Goal: Task Accomplishment & Management: Manage account settings

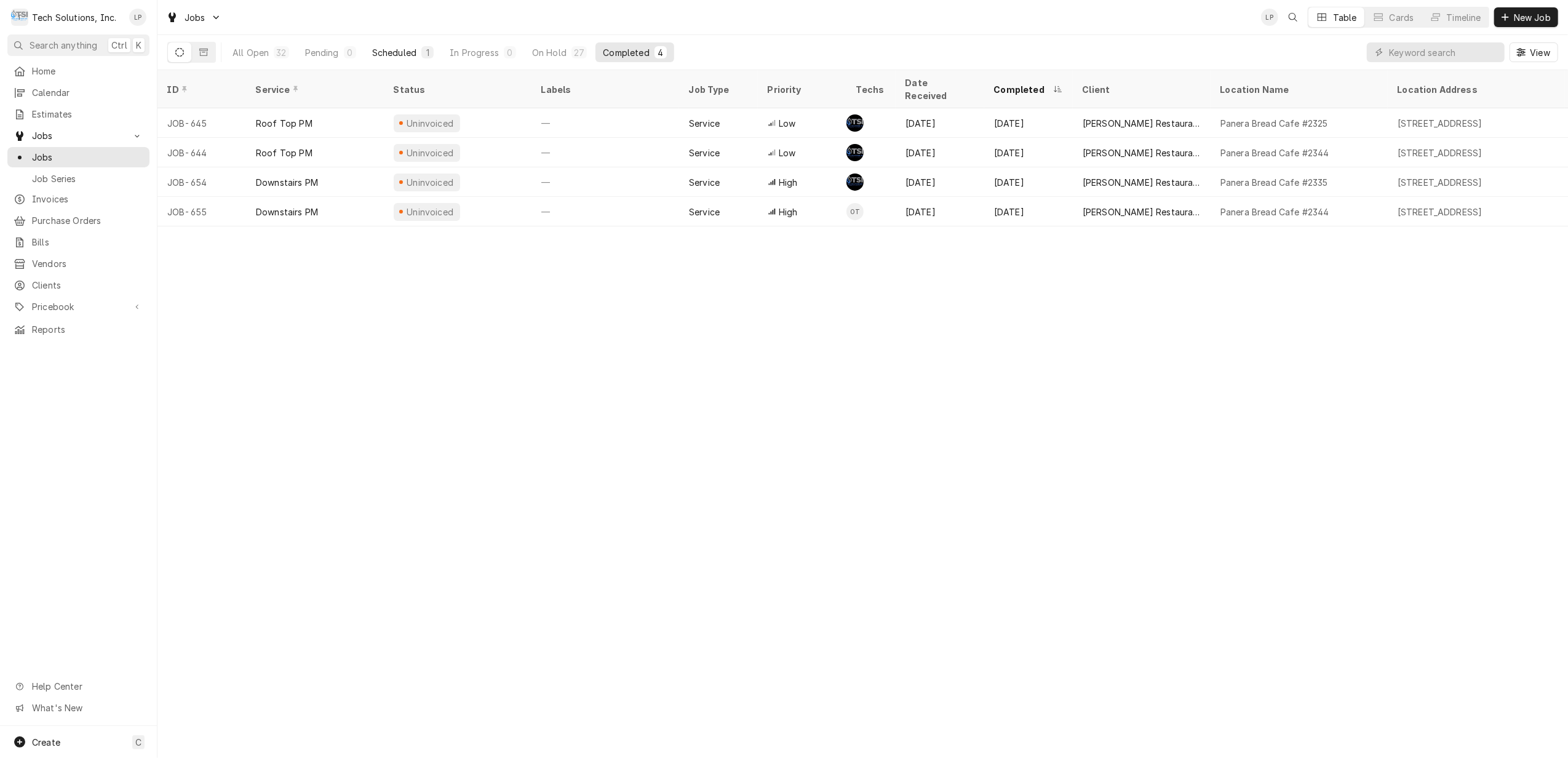
click at [386, 50] on div "Scheduled" at bounding box center [394, 53] width 44 height 13
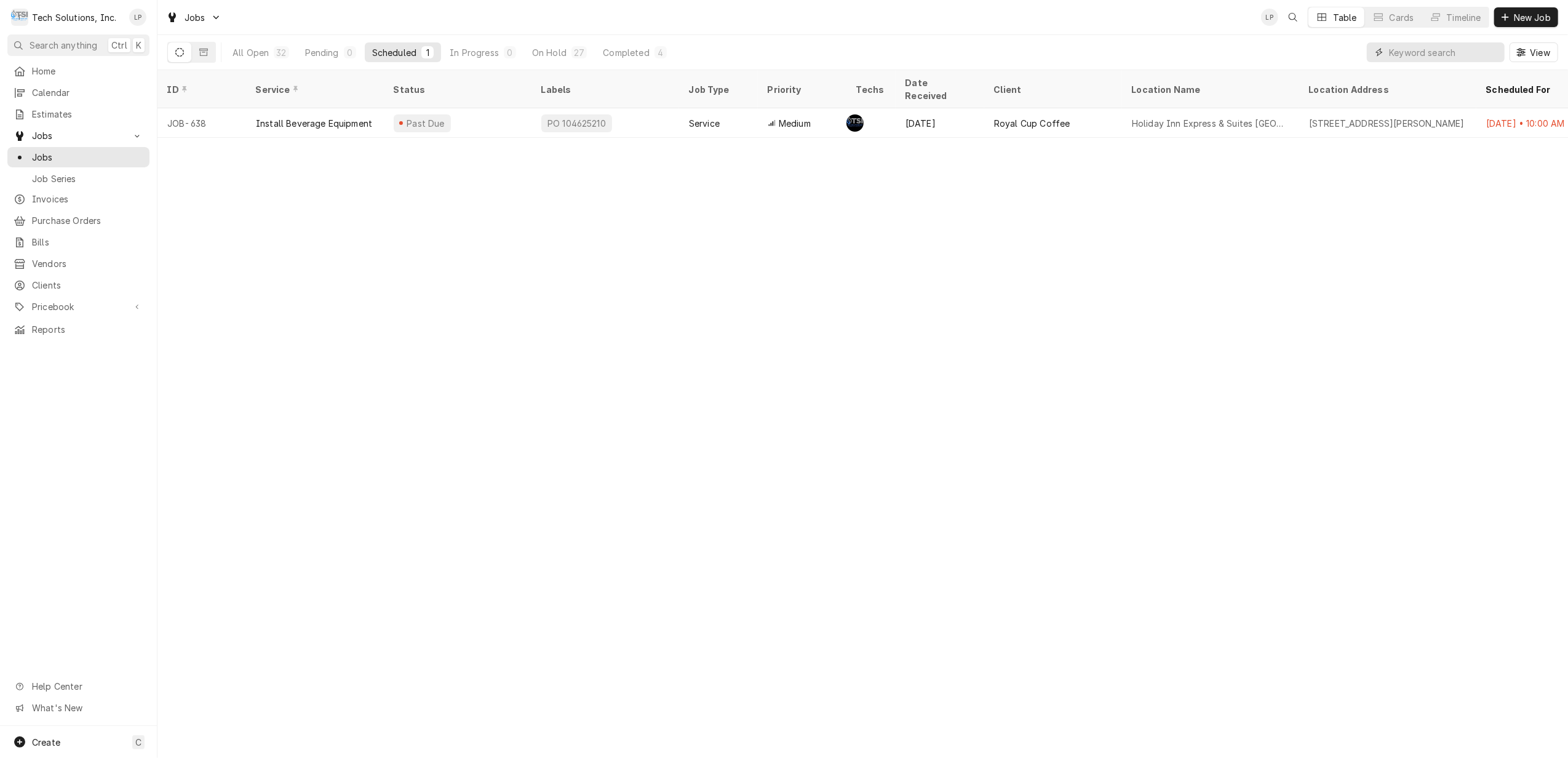
click at [1433, 55] on input "Dynamic Content Wrapper" at bounding box center [1444, 52] width 109 height 20
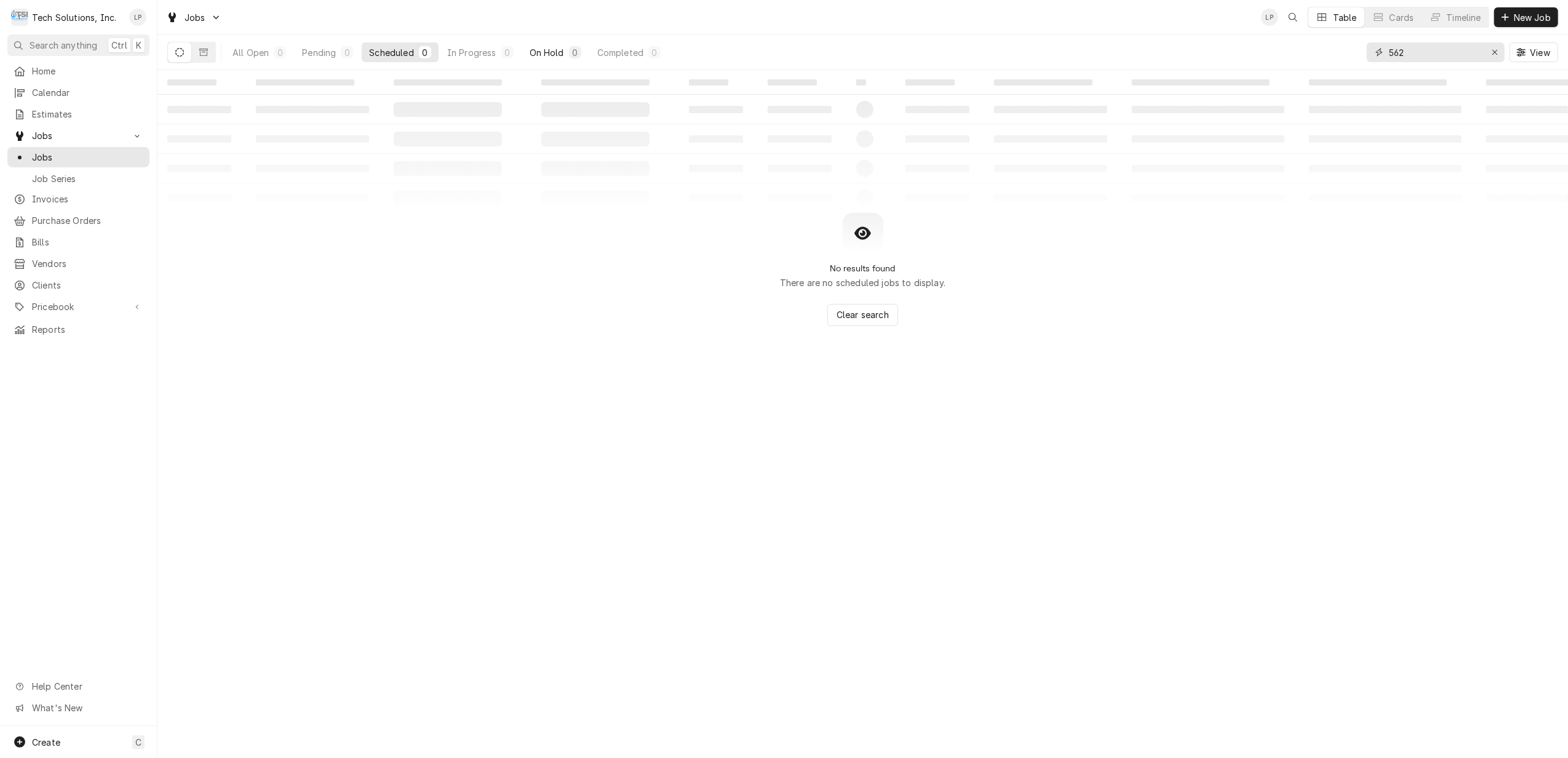
type input "562"
click at [546, 49] on div "On Hold" at bounding box center [546, 53] width 35 height 13
click at [203, 50] on icon "Dynamic Content Wrapper" at bounding box center [203, 52] width 8 height 8
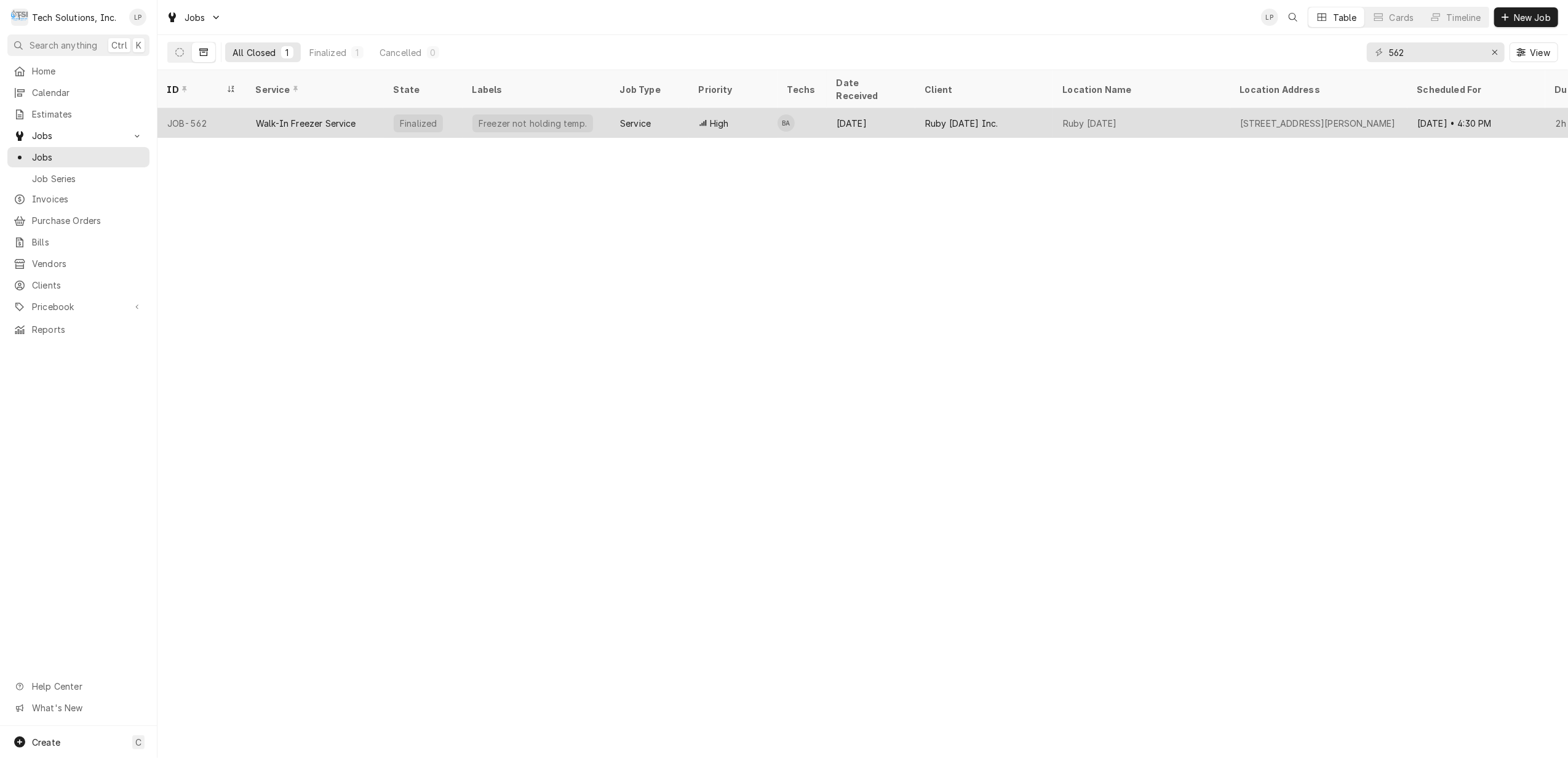
click at [308, 117] on div "Walk-In Freezer Service" at bounding box center [306, 123] width 101 height 13
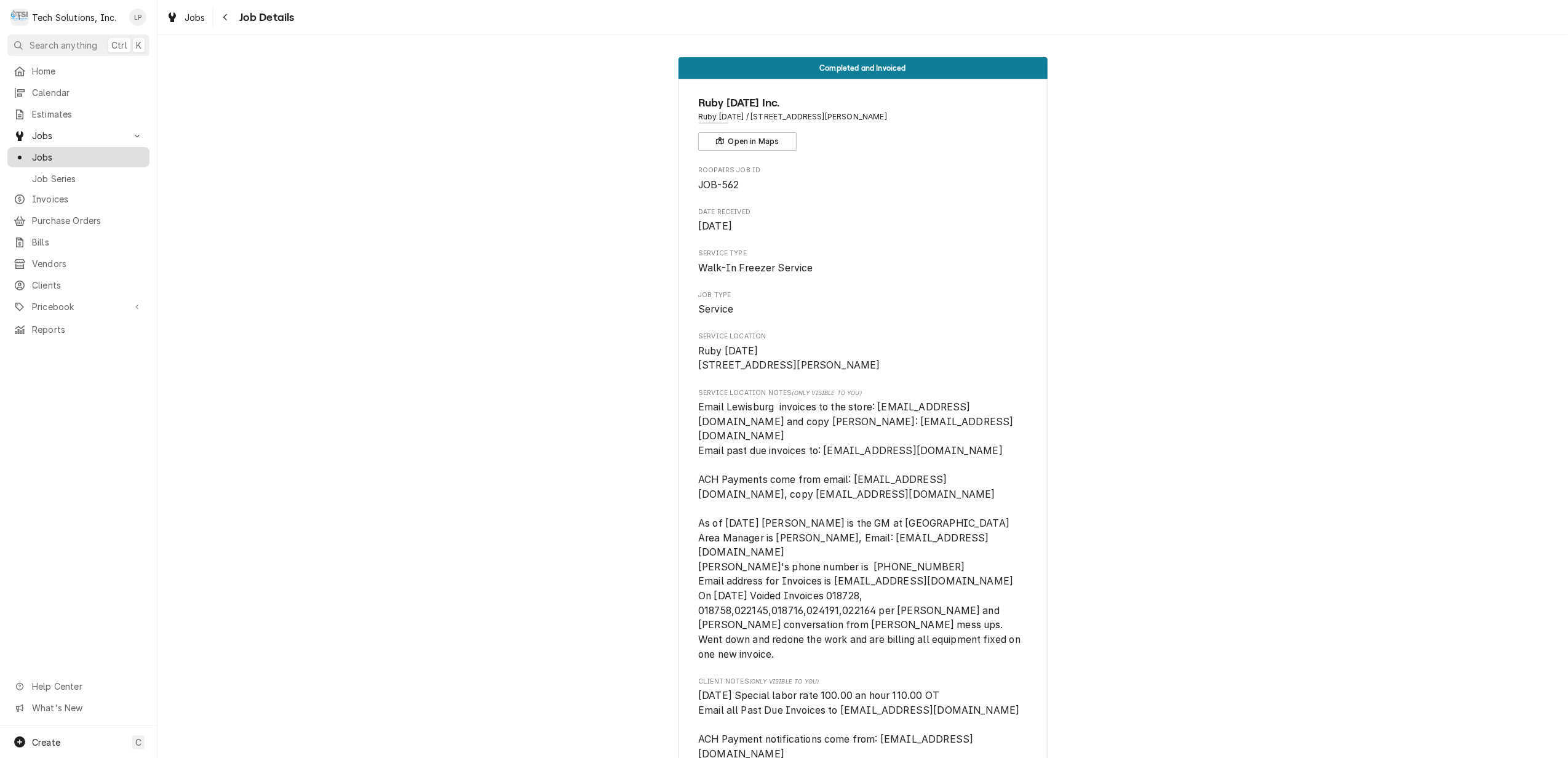
click at [42, 150] on span "Jobs" at bounding box center [87, 157] width 111 height 13
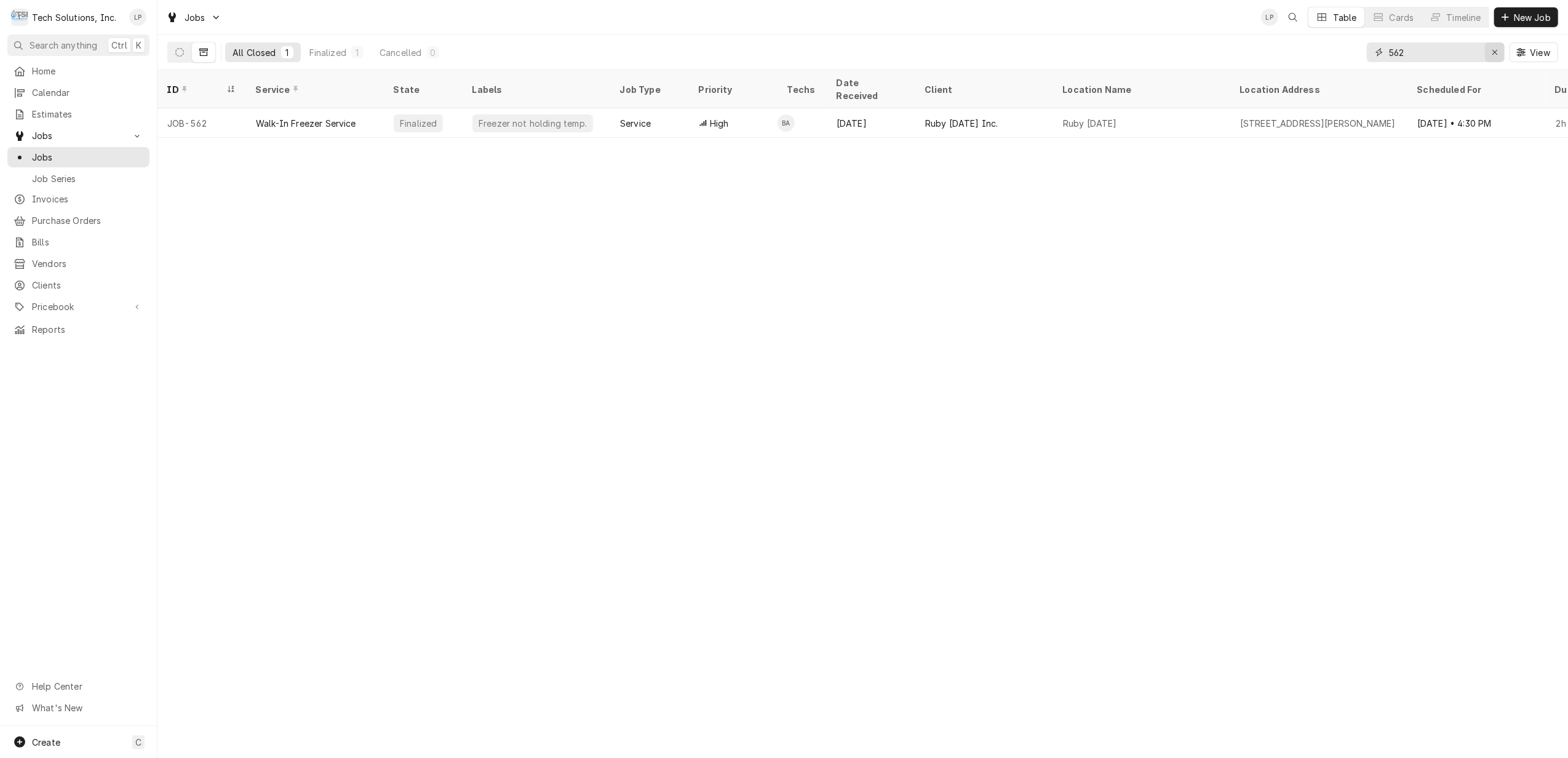
click at [1495, 52] on icon "Erase input" at bounding box center [1495, 52] width 7 height 8
type input "652"
click at [178, 55] on icon "Dynamic Content Wrapper" at bounding box center [180, 52] width 8 height 8
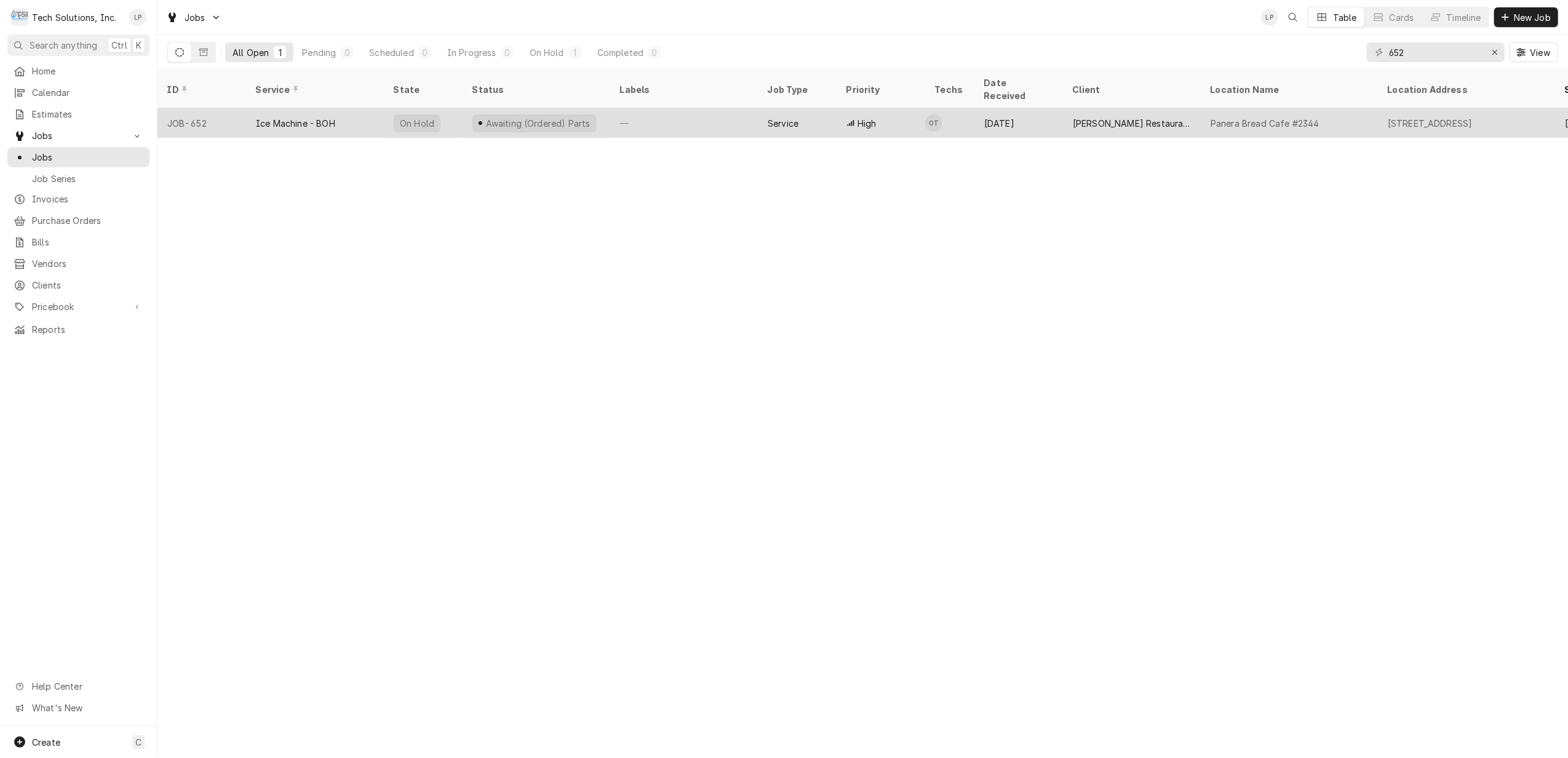
click at [690, 109] on div "—" at bounding box center [683, 122] width 148 height 29
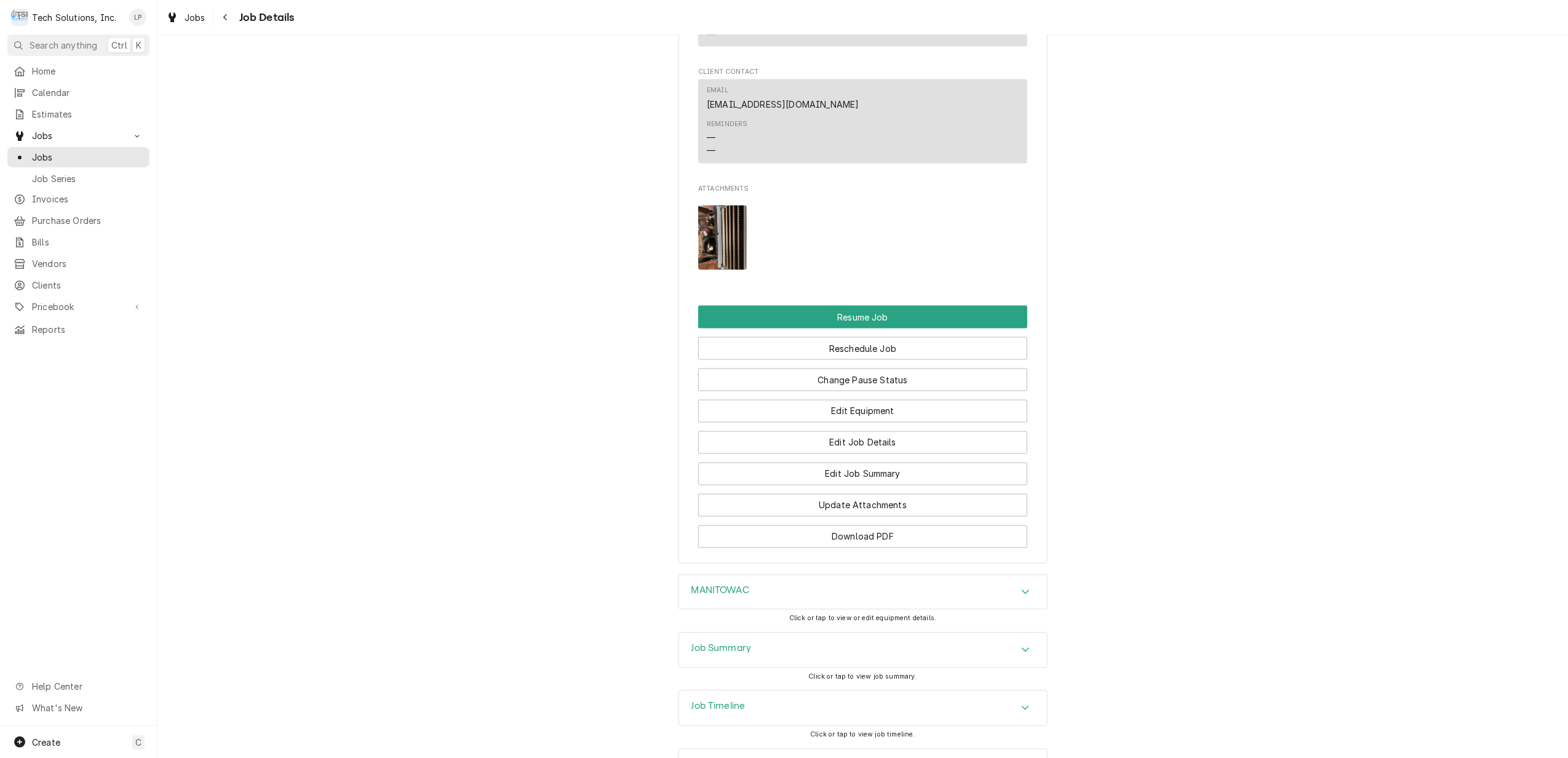
scroll to position [2007, 0]
click at [1206, 573] on div "MANITOWAC Click or tap to view or edit equipment details." at bounding box center [863, 602] width 1411 height 58
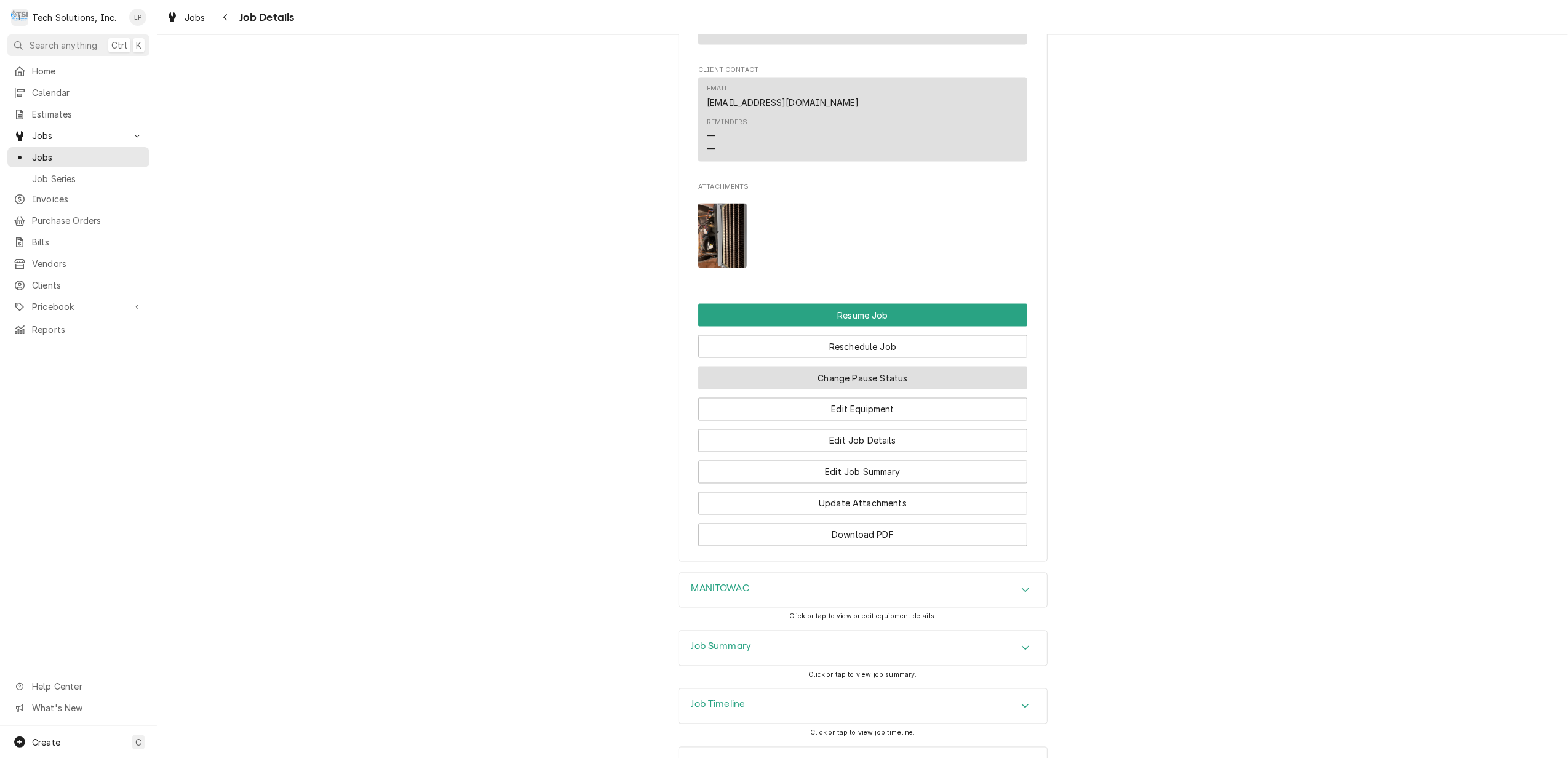
click at [948, 367] on button "Change Pause Status" at bounding box center [863, 378] width 329 height 23
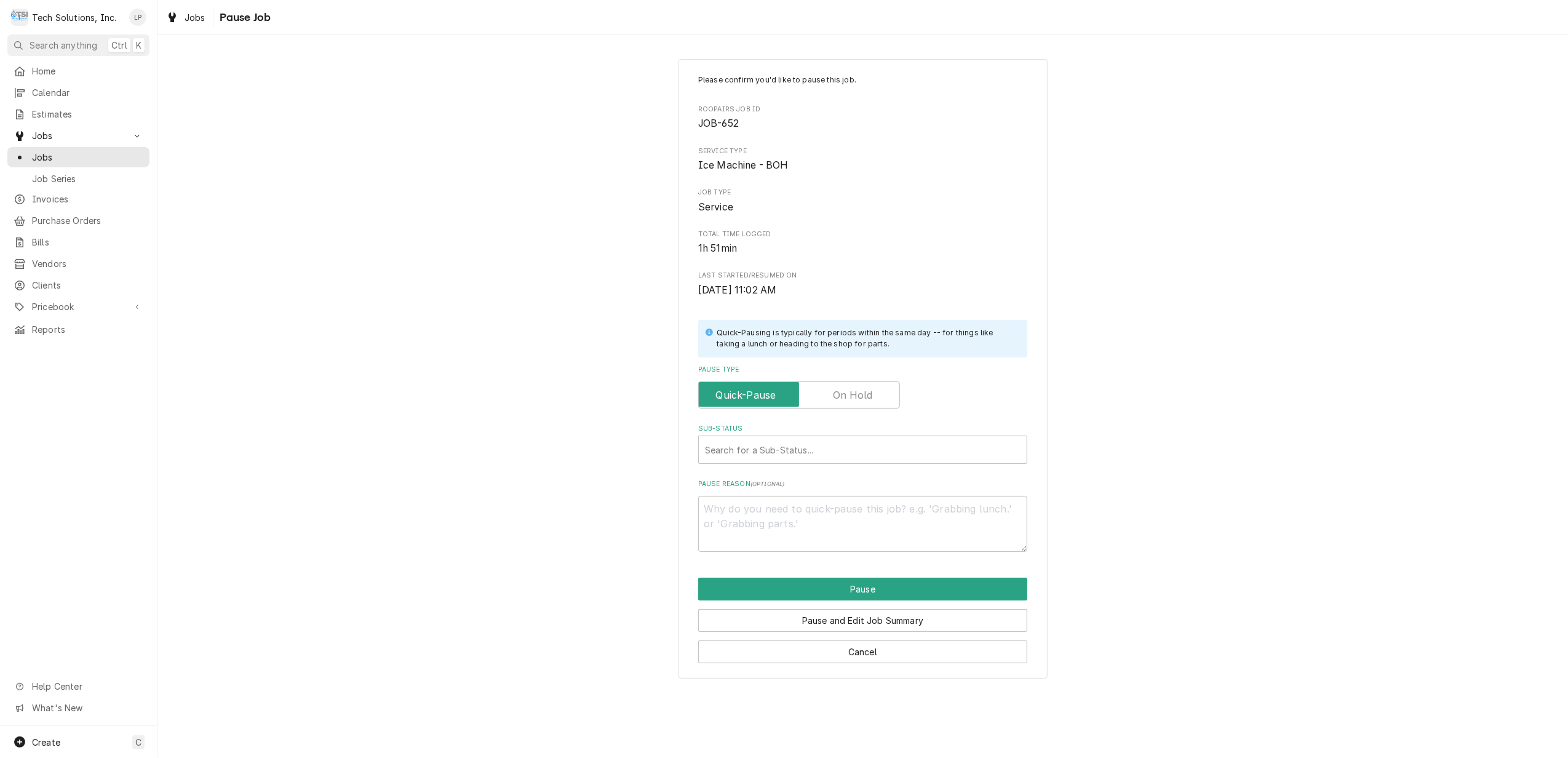
click at [857, 400] on label "Pause Type" at bounding box center [799, 395] width 202 height 27
click at [857, 400] on input "Pause Type" at bounding box center [799, 395] width 191 height 27
checkbox input "true"
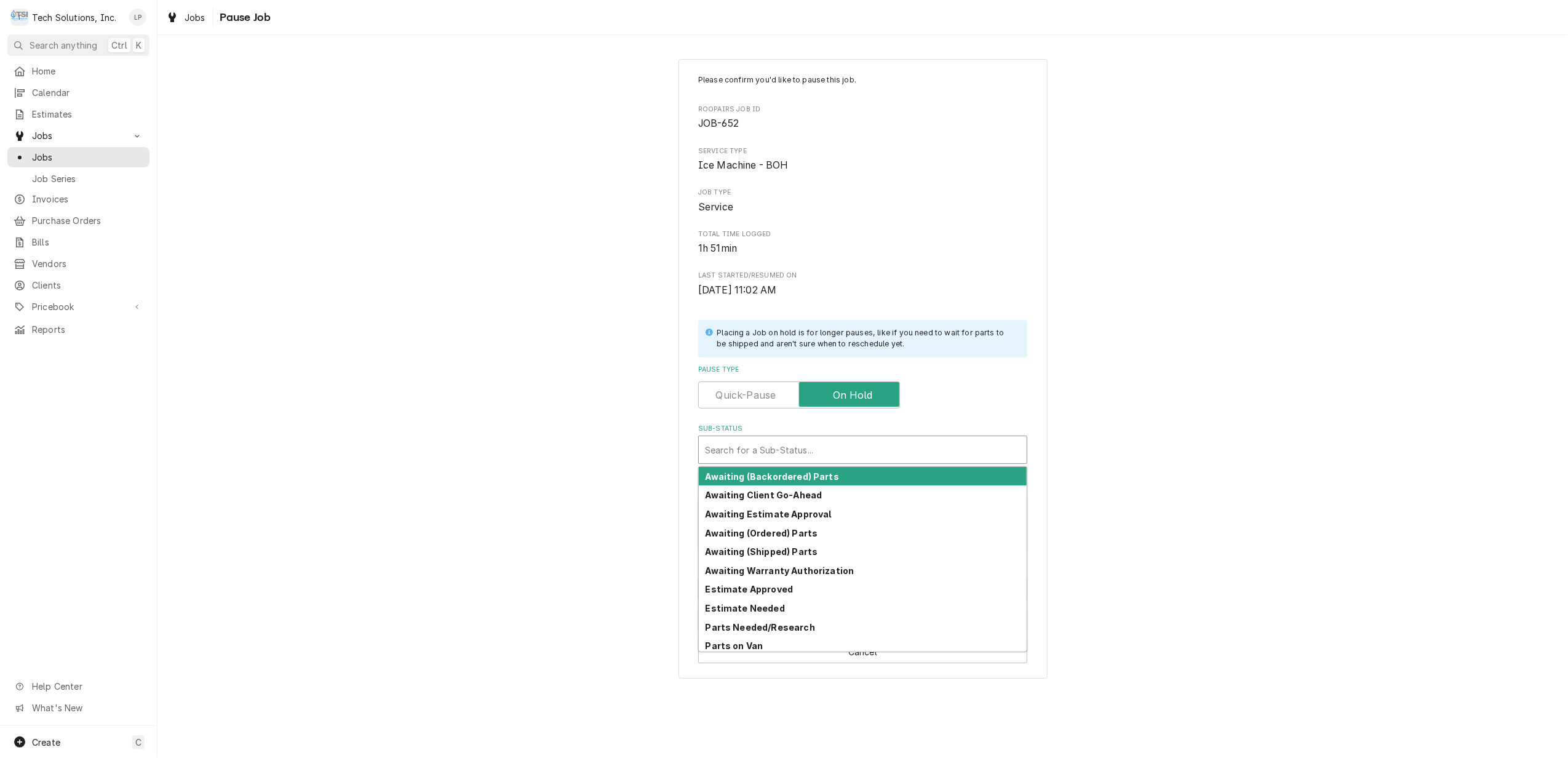
click at [865, 444] on div "Sub-Status" at bounding box center [863, 450] width 316 height 23
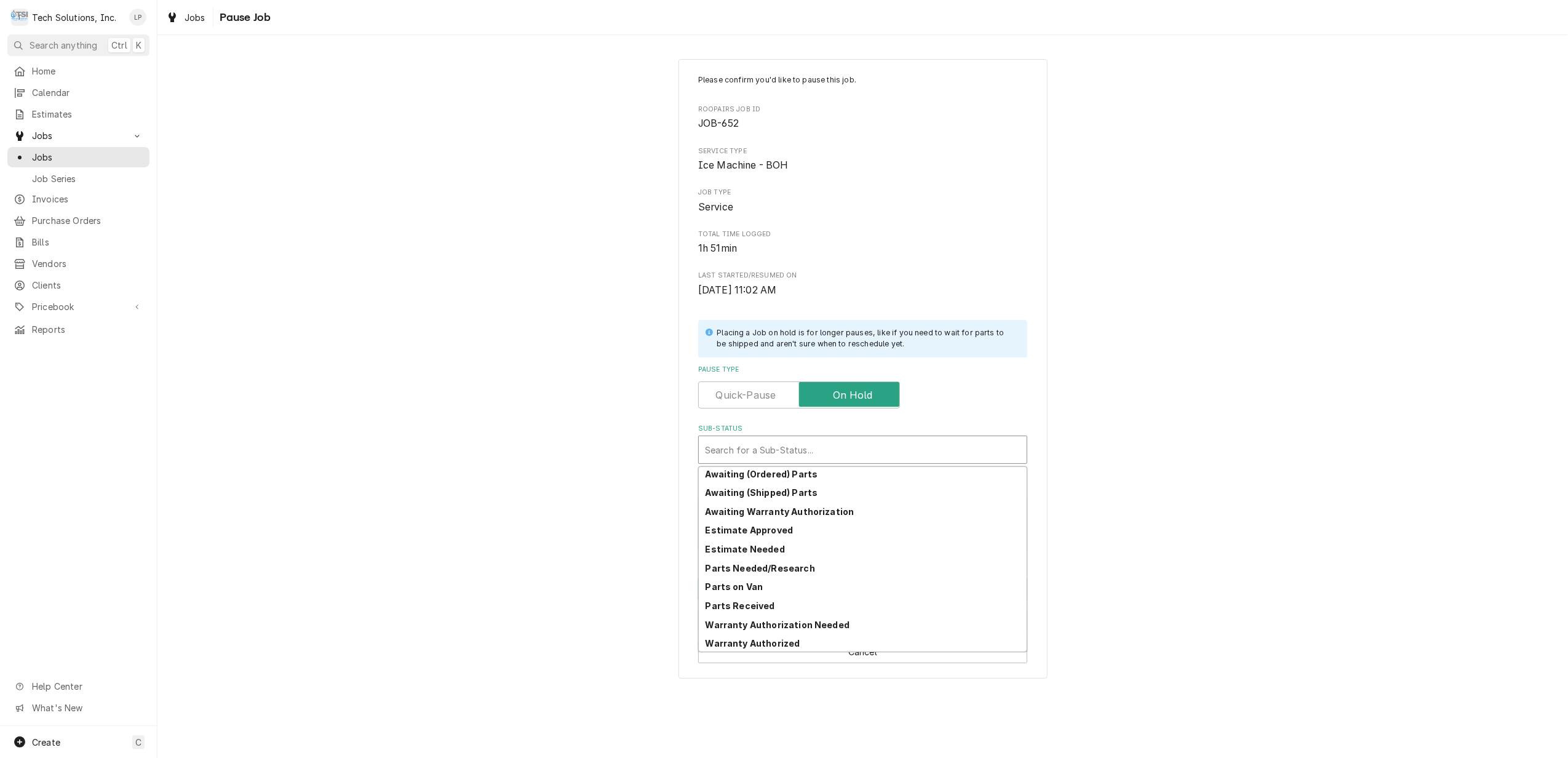
scroll to position [60, 0]
click at [980, 604] on div "Parts Received" at bounding box center [862, 605] width 328 height 19
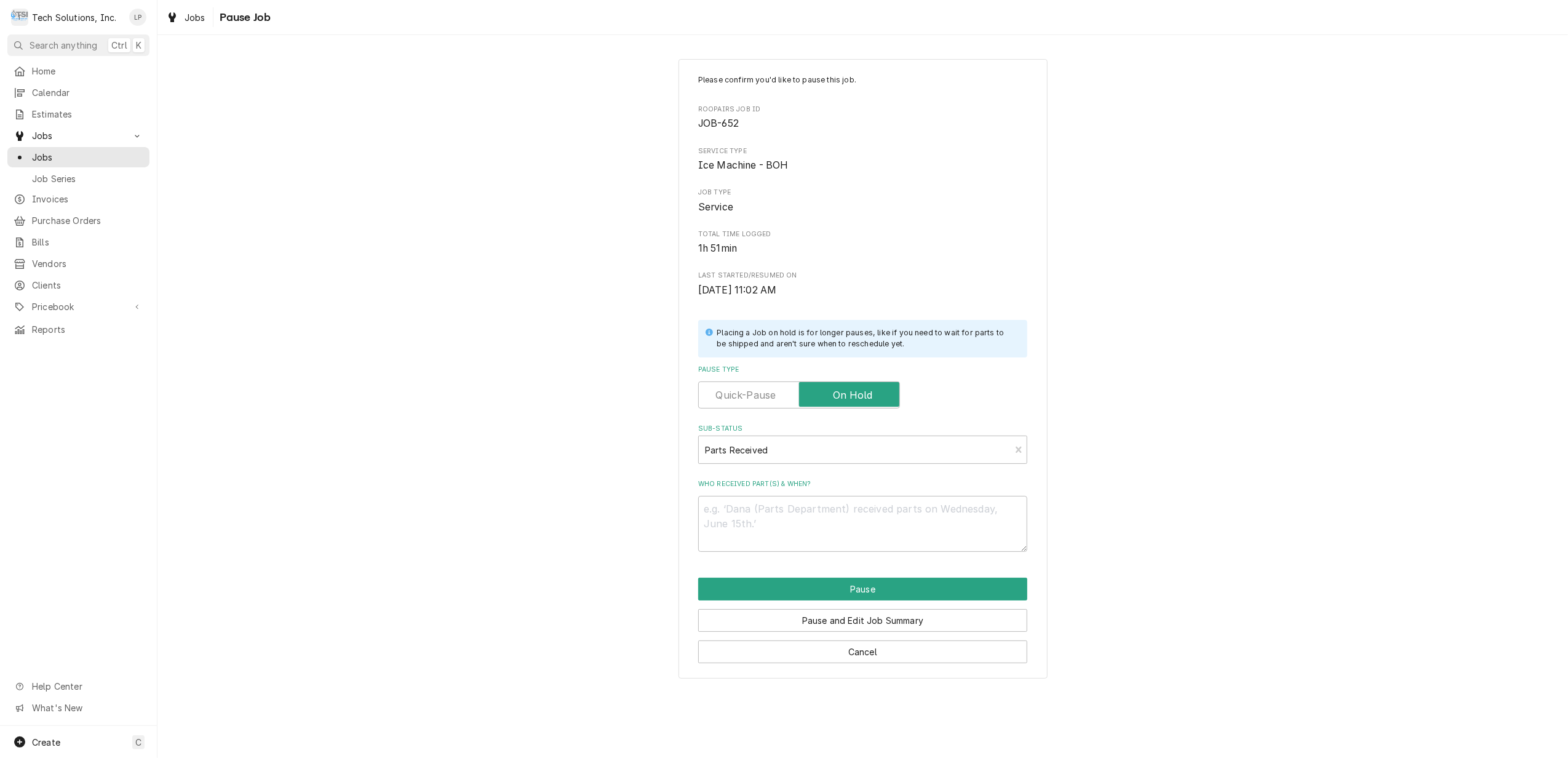
drag, startPoint x: 1197, startPoint y: 553, endPoint x: 1199, endPoint y: 561, distance: 8.2
click at [1199, 561] on div "Please confirm you'd like to pause this job. Roopairs Job ID JOB-652 Service Ty…" at bounding box center [863, 369] width 1411 height 642
drag, startPoint x: 862, startPoint y: 517, endPoint x: 869, endPoint y: 507, distance: 12.2
click at [864, 517] on textarea "Who received part(s) & when?" at bounding box center [863, 524] width 329 height 56
type textarea "x"
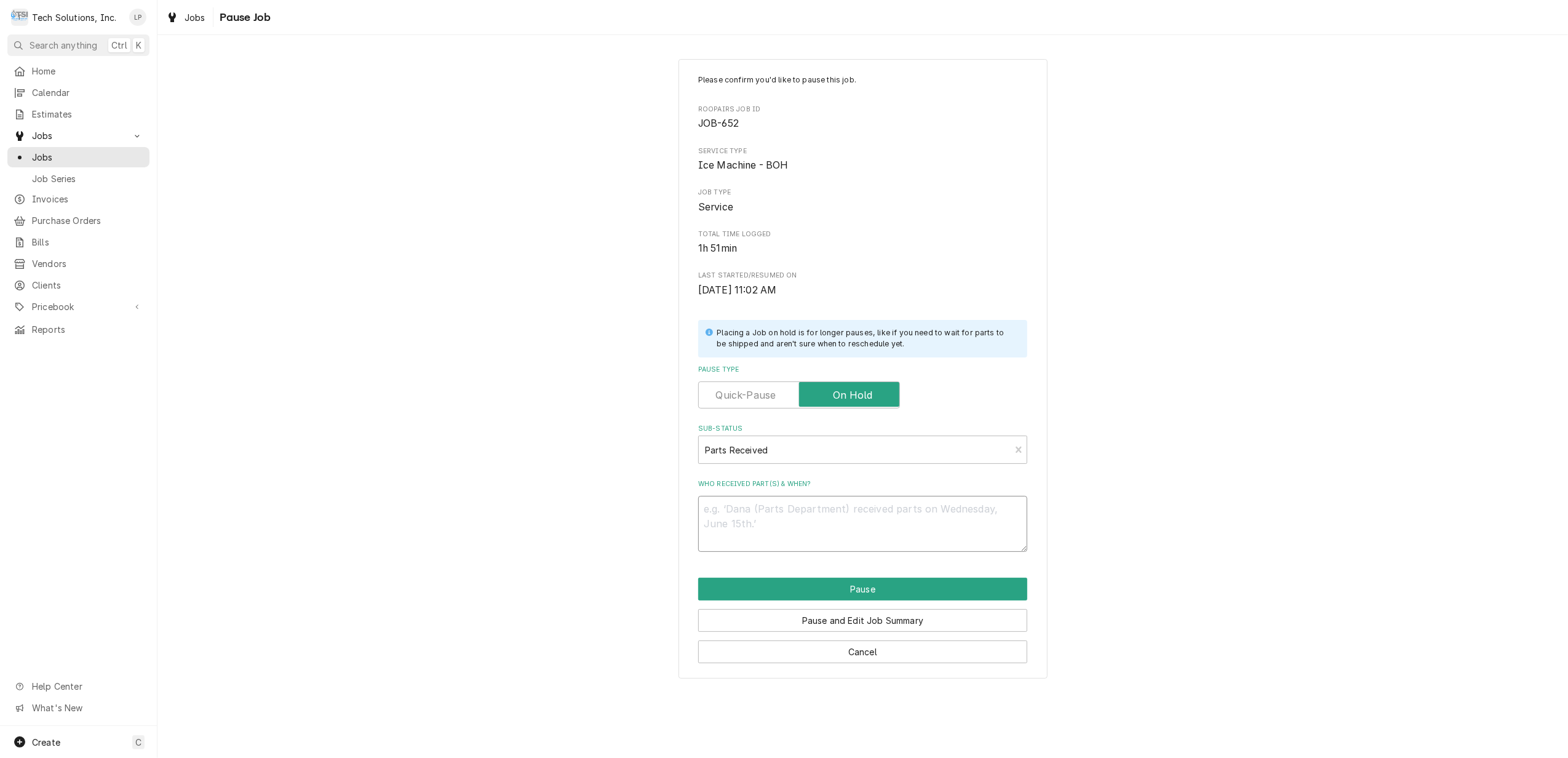
type textarea "P"
type textarea "x"
type textarea "Pa"
type textarea "x"
type textarea "Par"
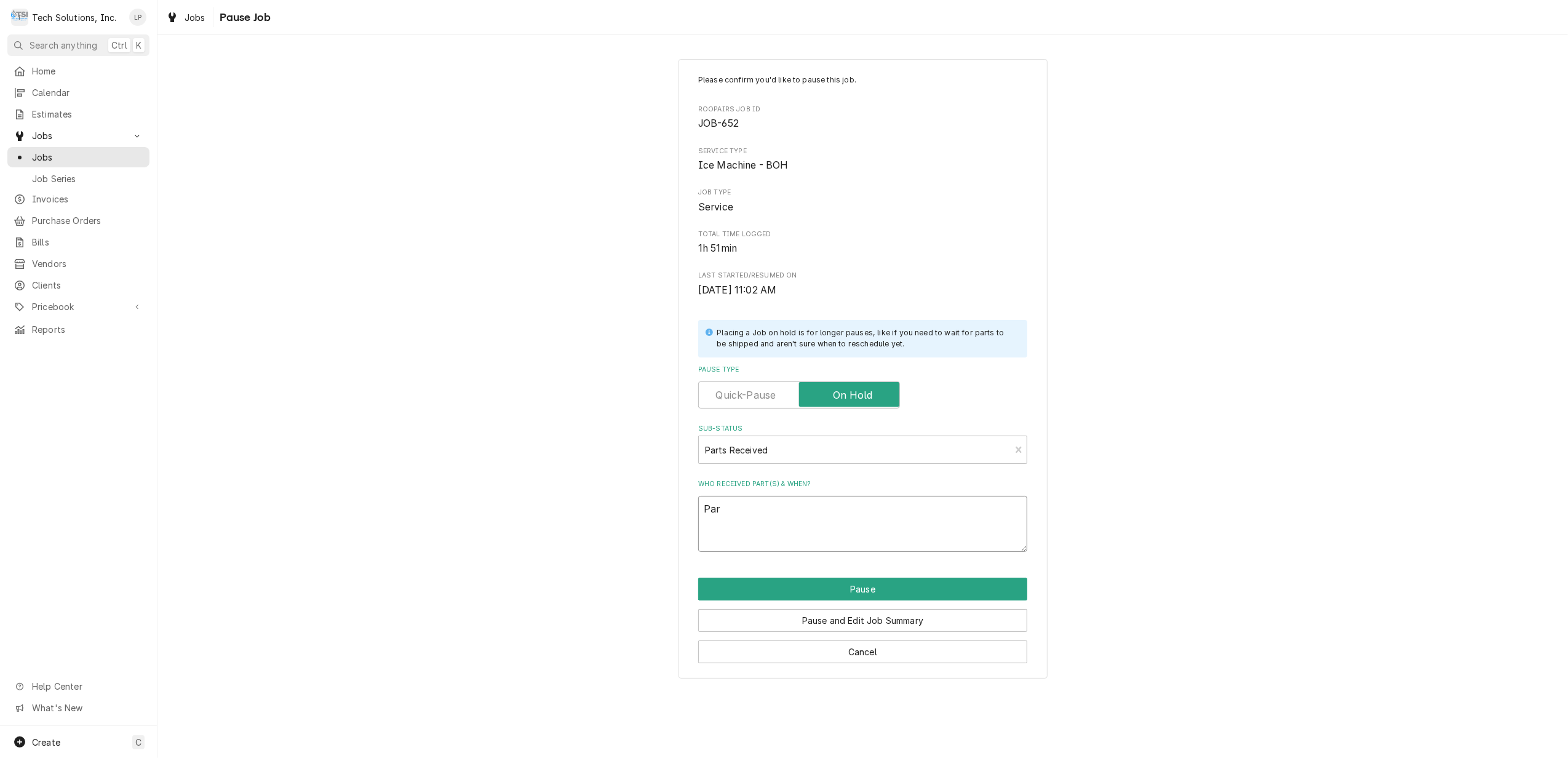
type textarea "x"
type textarea "Pa"
type textarea "x"
type textarea "P"
type textarea "x"
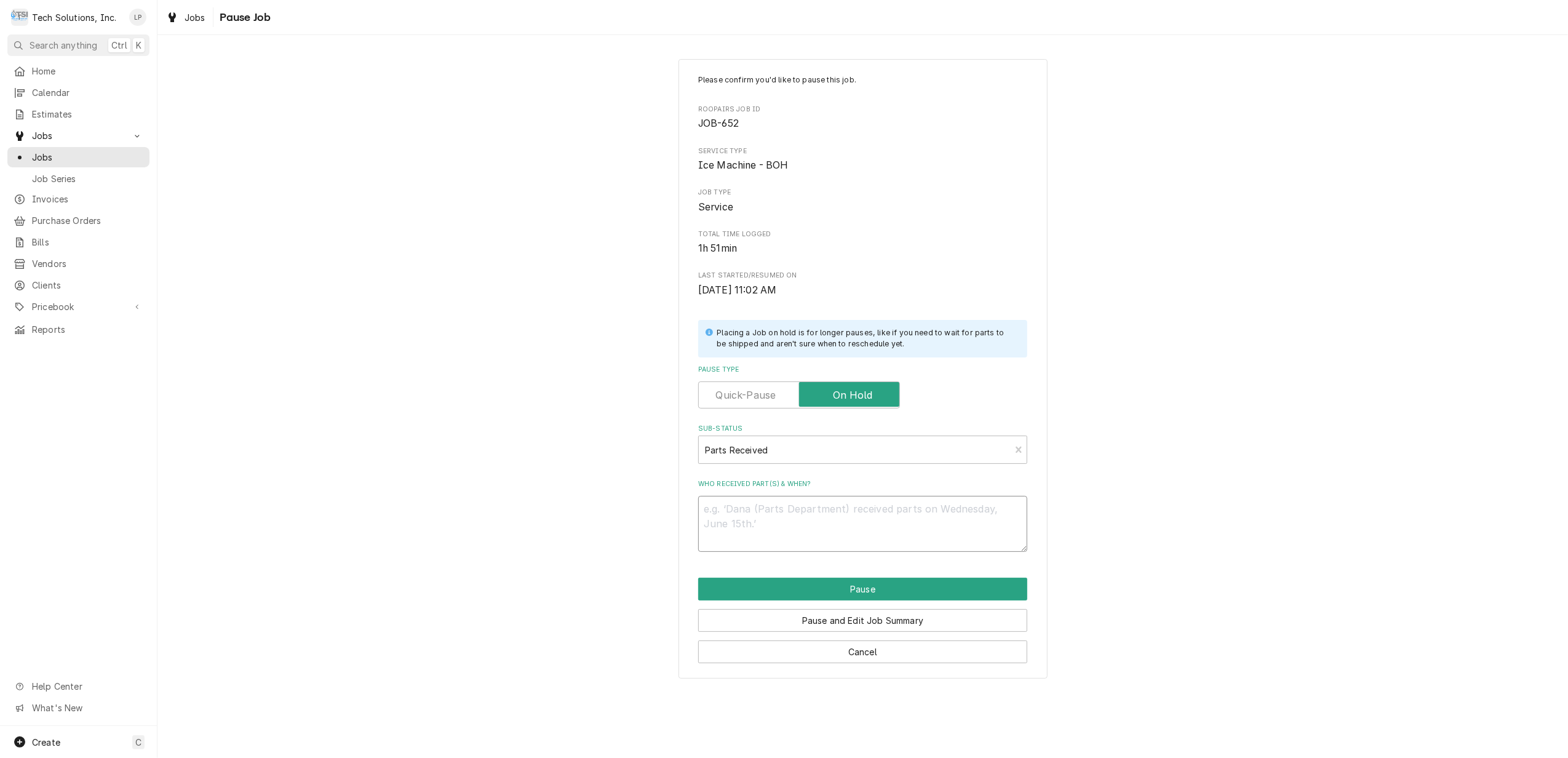
type textarea "x"
type textarea "G"
type textarea "x"
type textarea "Ga"
type textarea "x"
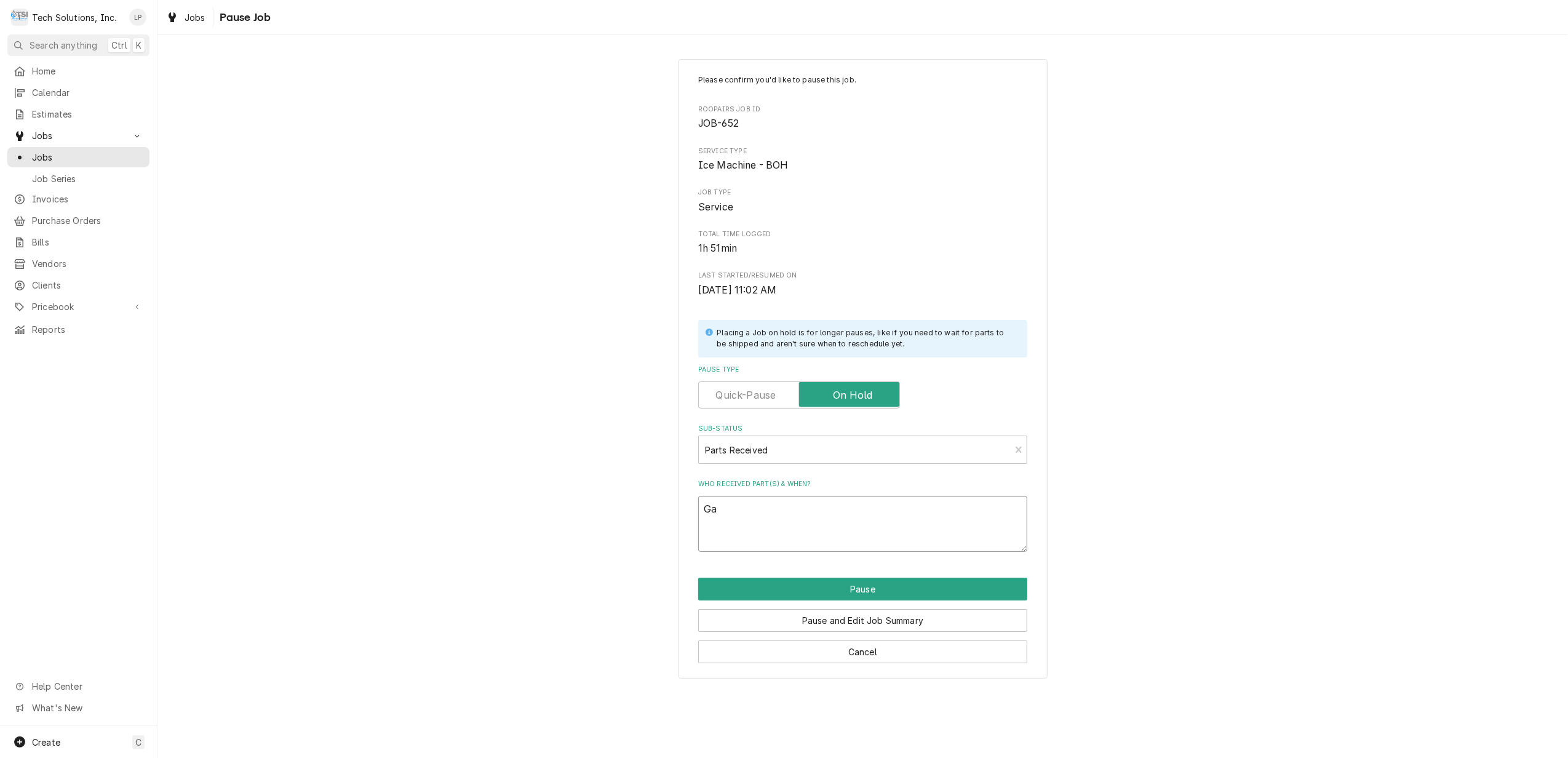
type textarea "Gav"
type textarea "x"
type textarea "Gave"
type textarea "x"
type textarea "Gave"
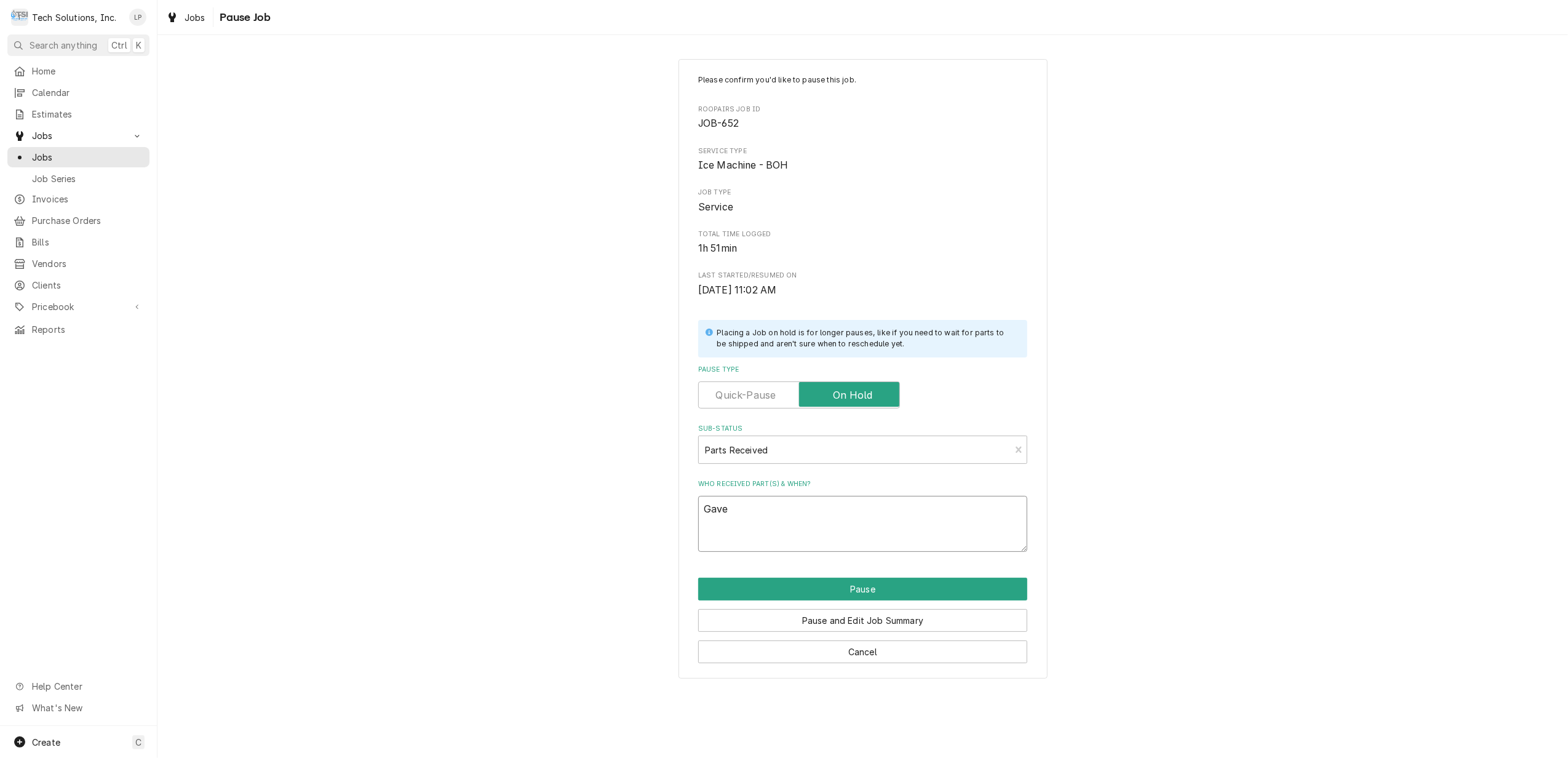
type textarea "x"
type textarea "Gave P"
type textarea "x"
type textarea "Gave Pa"
type textarea "x"
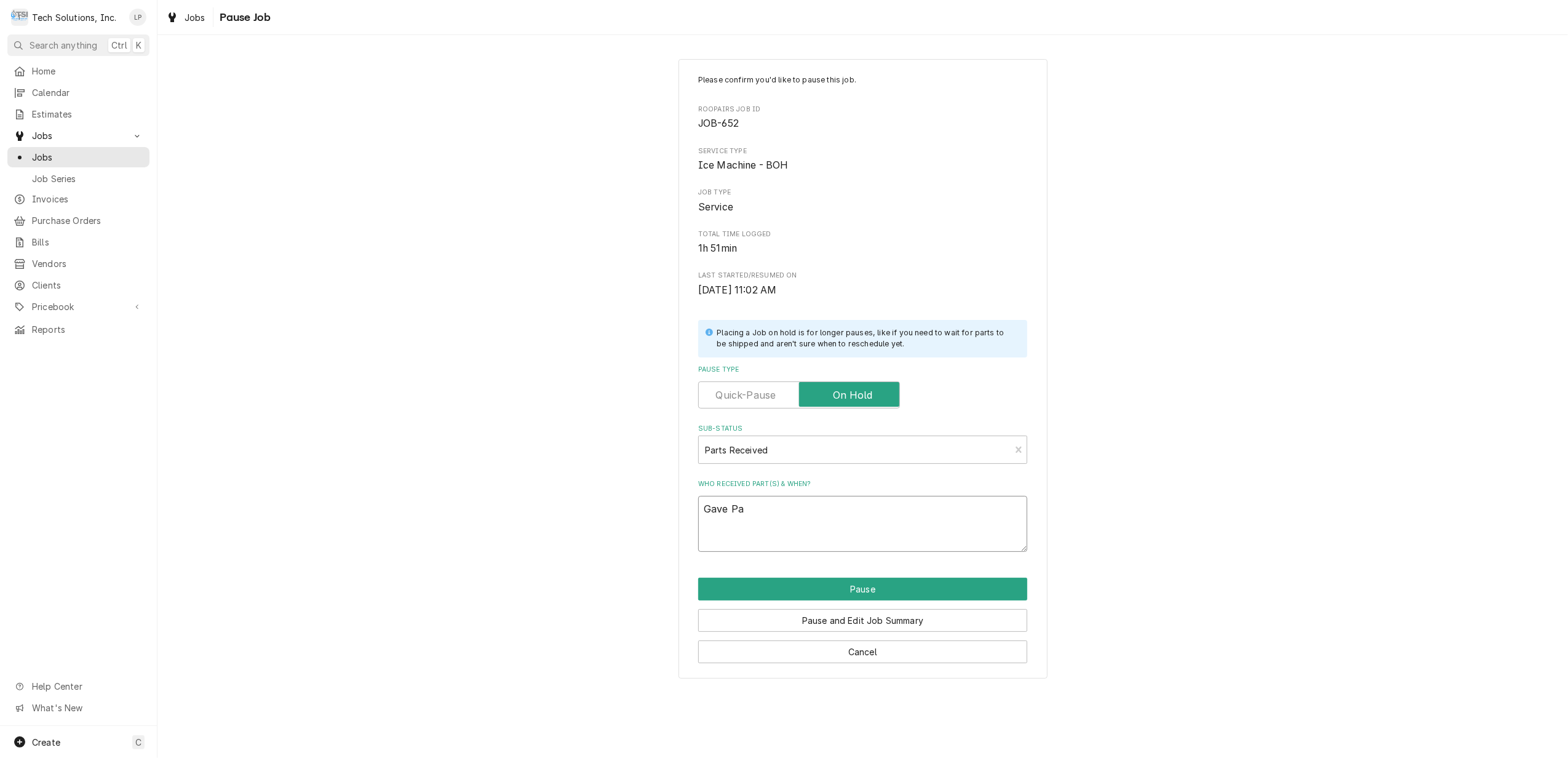
type textarea "Gave Par"
type textarea "x"
type textarea "Gave Part"
type textarea "x"
type textarea "Gave Parts"
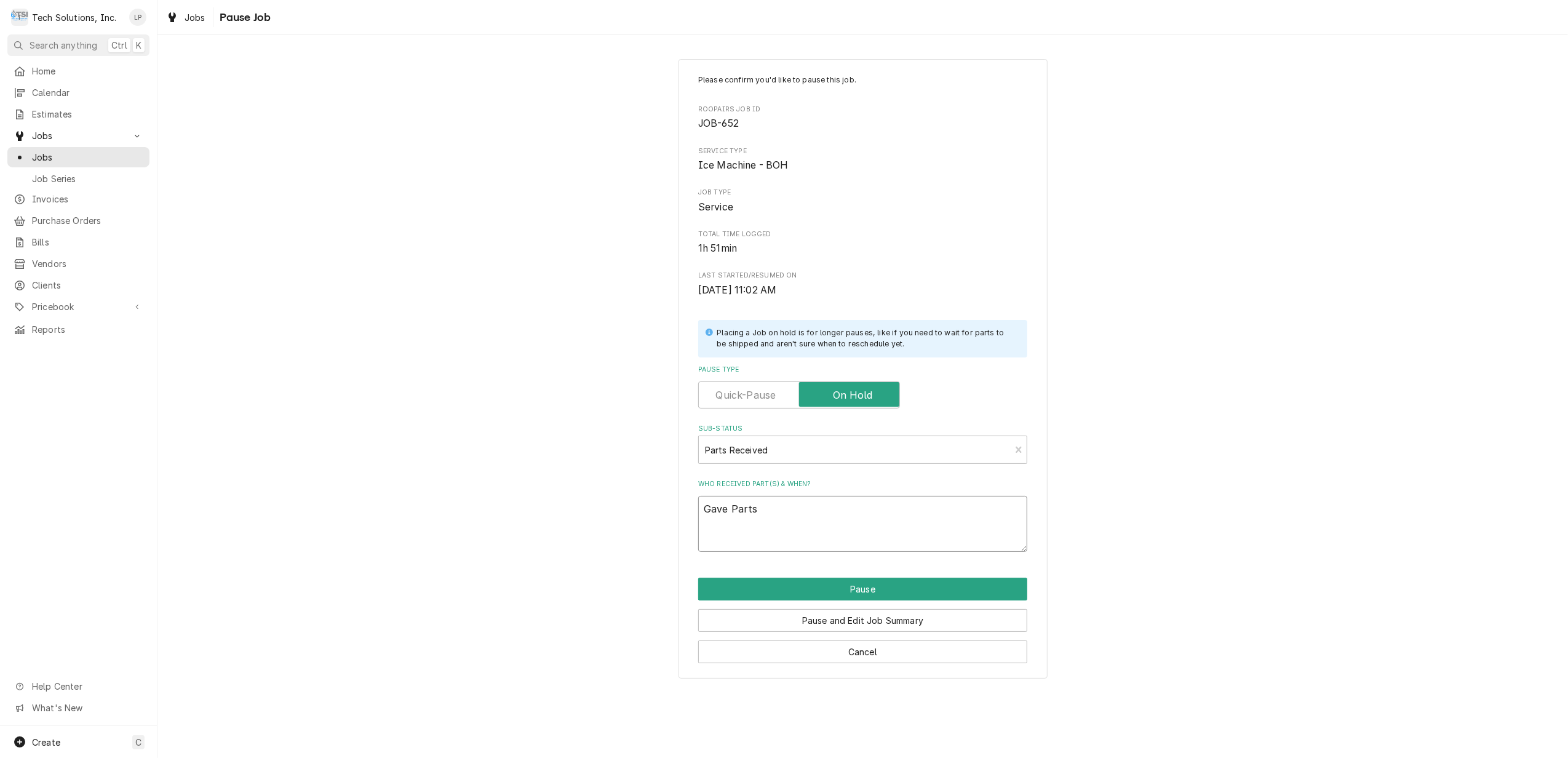
type textarea "x"
type textarea "Gave Part"
type textarea "x"
type textarea "Gave Par"
type textarea "x"
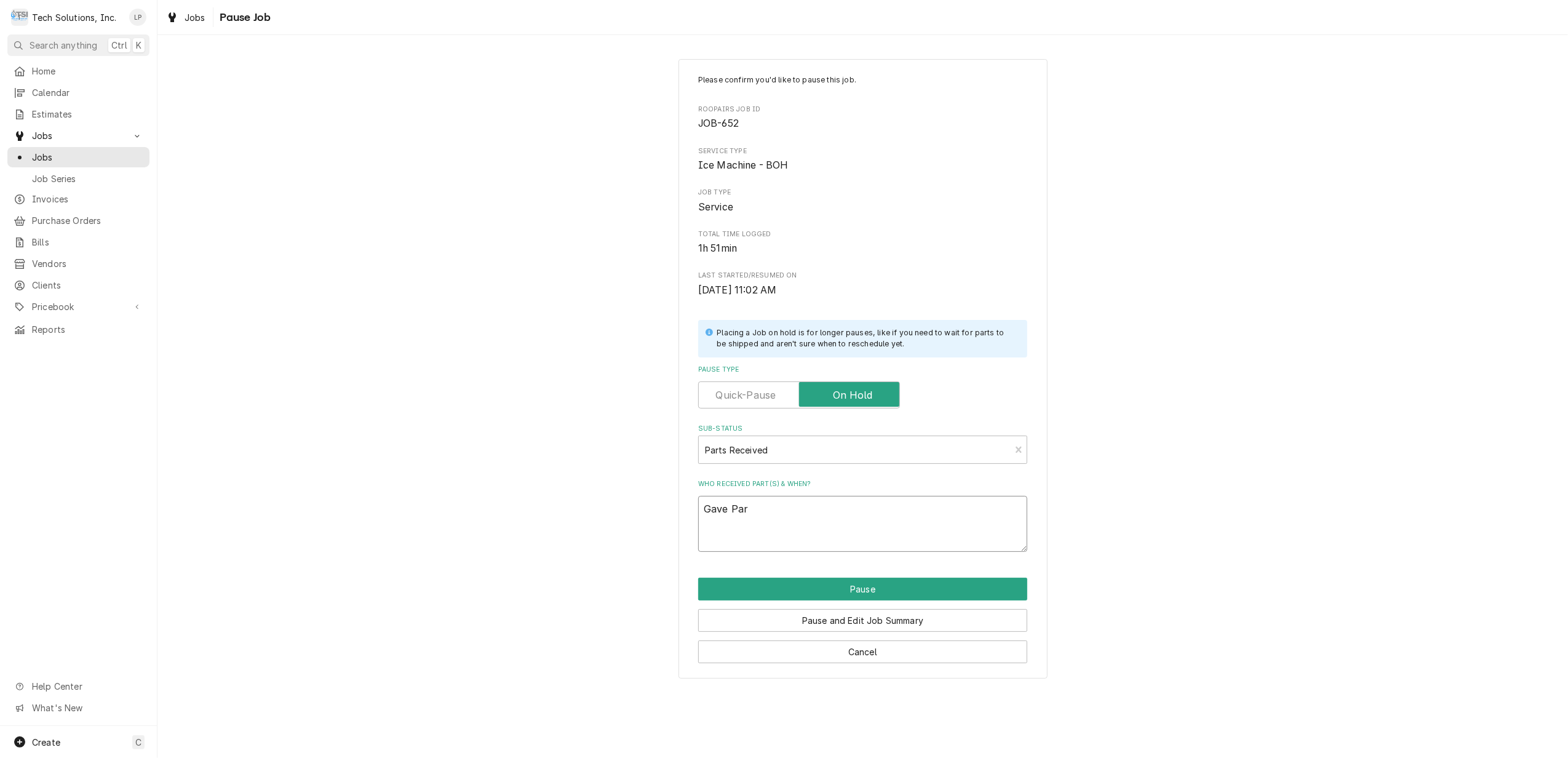
type textarea "Gave Pa"
type textarea "x"
type textarea "Gave P"
type textarea "x"
type textarea "Gave"
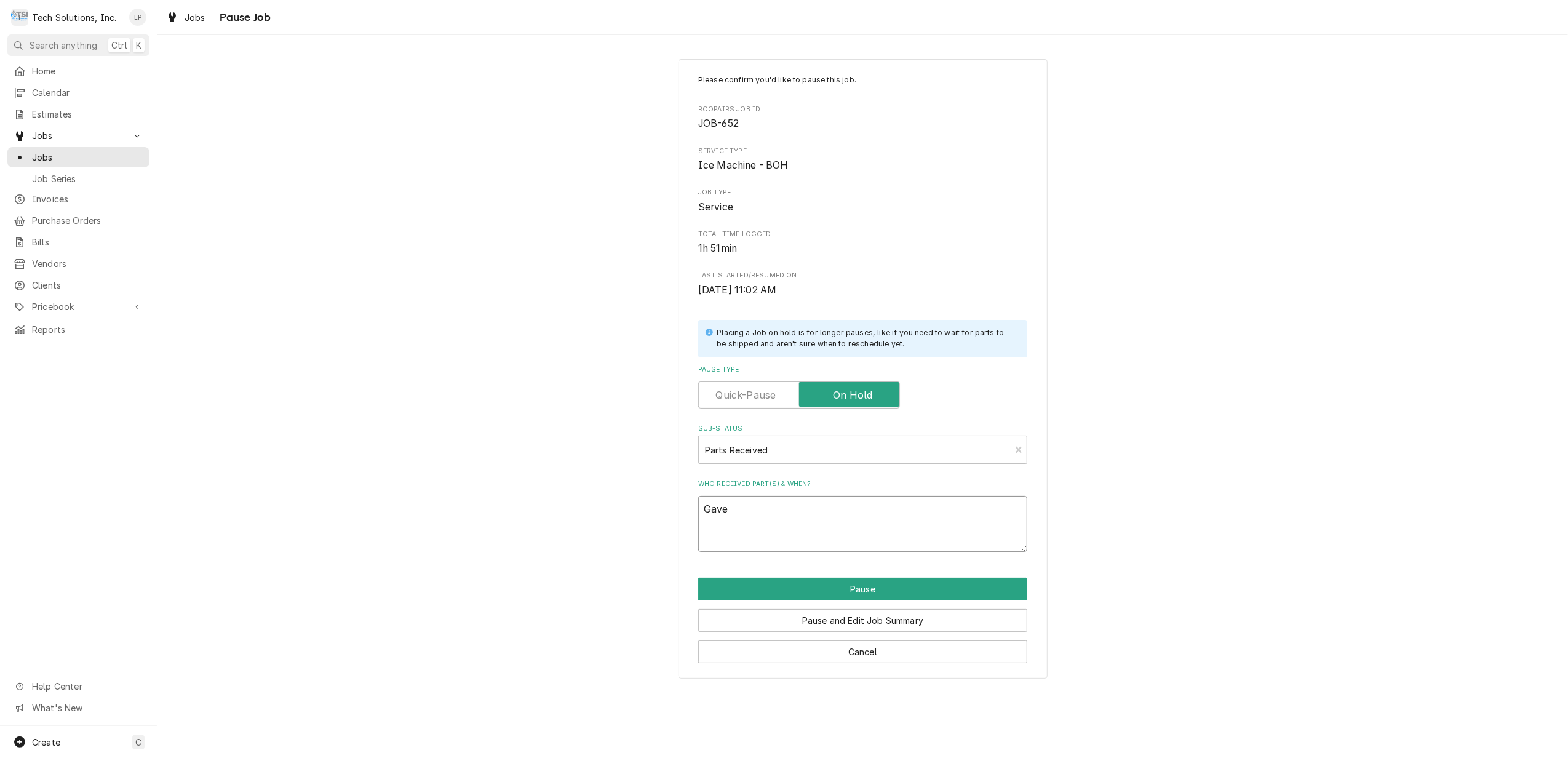
type textarea "x"
type textarea "Gave i"
type textarea "x"
type textarea "Gave ic"
type textarea "x"
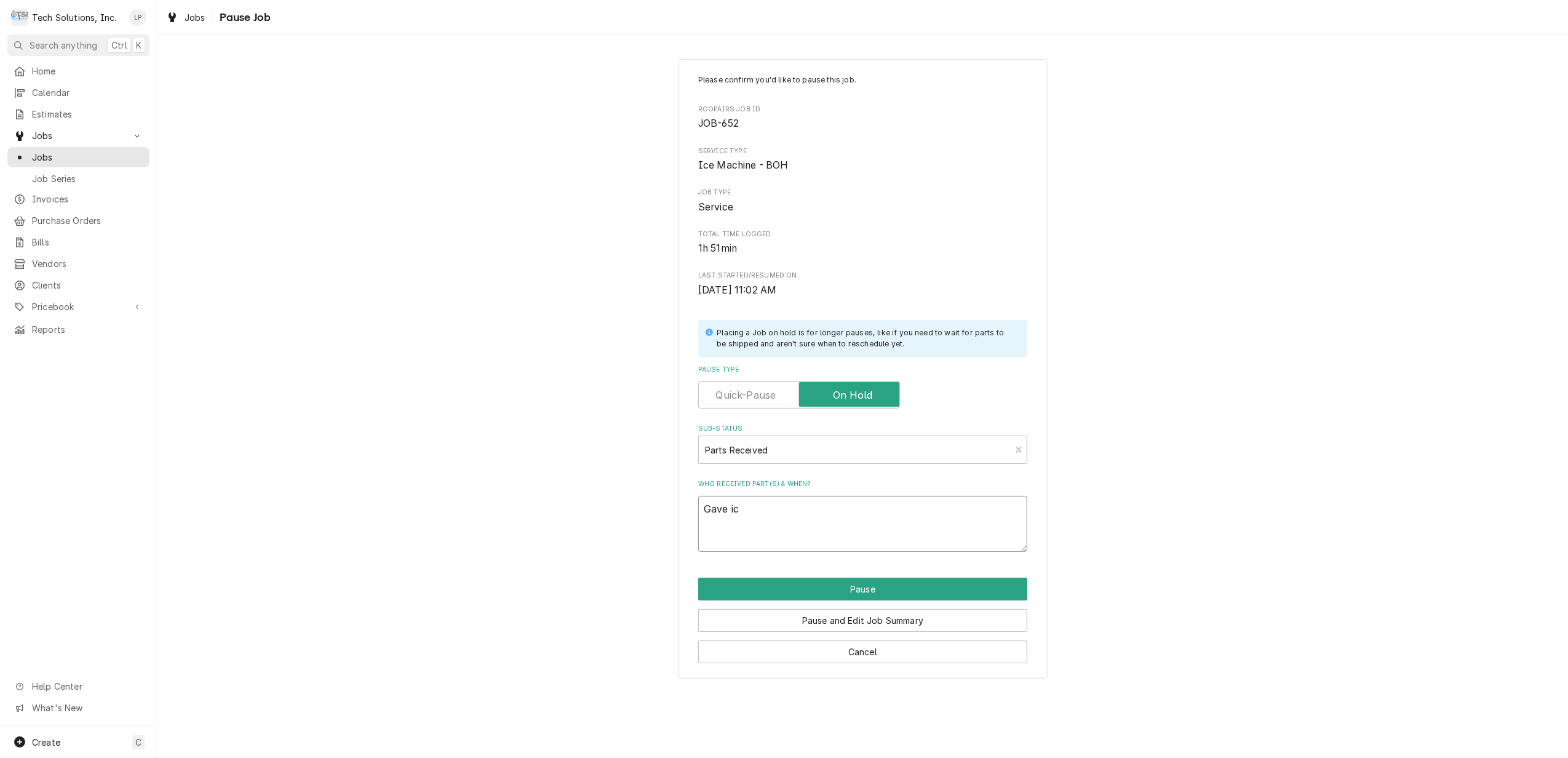
type textarea "Gave ice"
type textarea "x"
type textarea "Gave ice"
type textarea "x"
type textarea "Gave ice d"
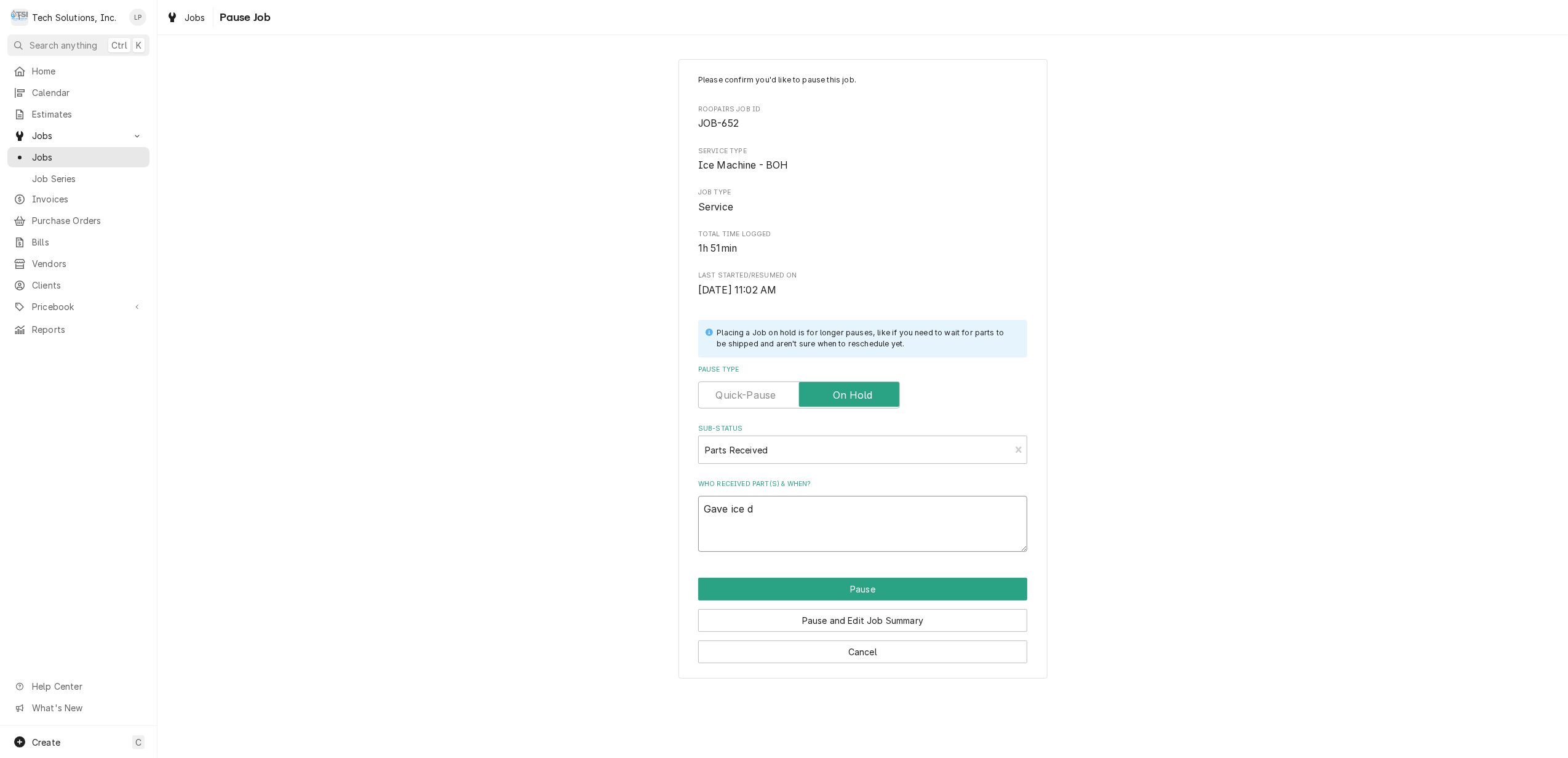
type textarea "x"
type textarea "Gave ice da"
type textarea "x"
type textarea "Gave ice dam"
type textarea "x"
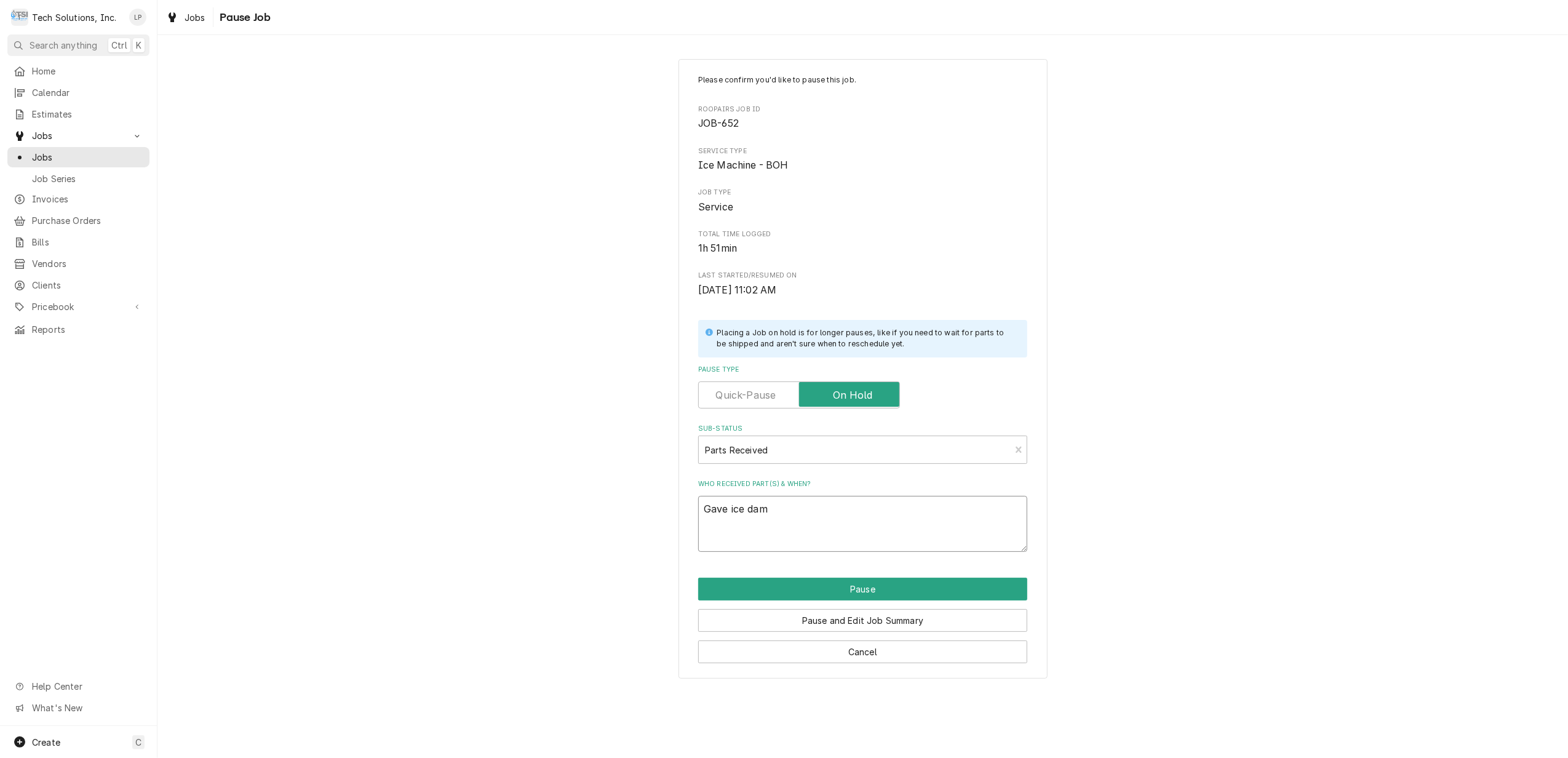
type textarea "Gave ice damp"
type textarea "x"
type textarea "Gave ice dampe"
type textarea "x"
type textarea "Gave ice damper"
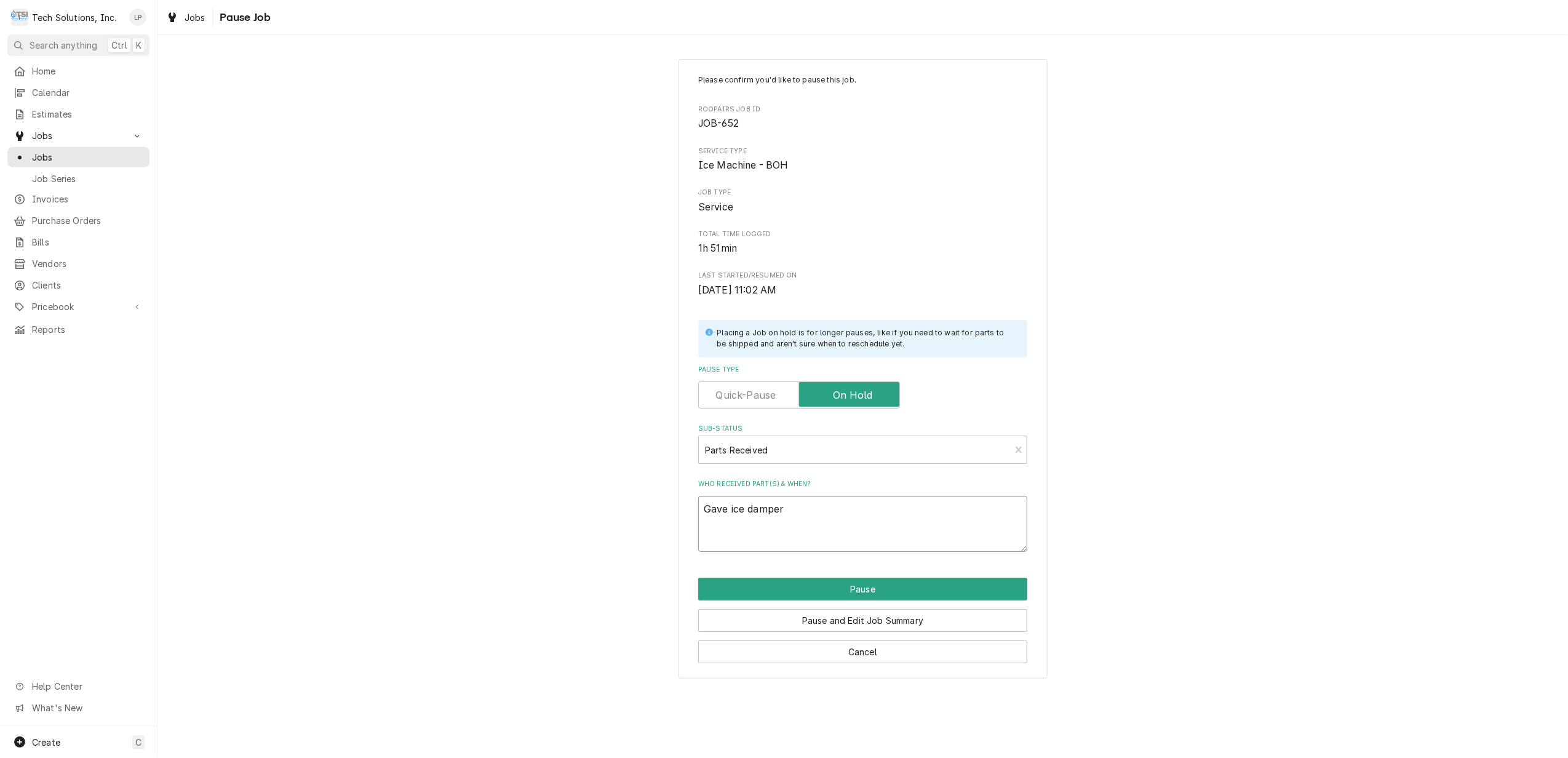
type textarea "x"
type textarea "Gave ice damper"
type textarea "x"
type textarea "Gave ice damper t"
type textarea "x"
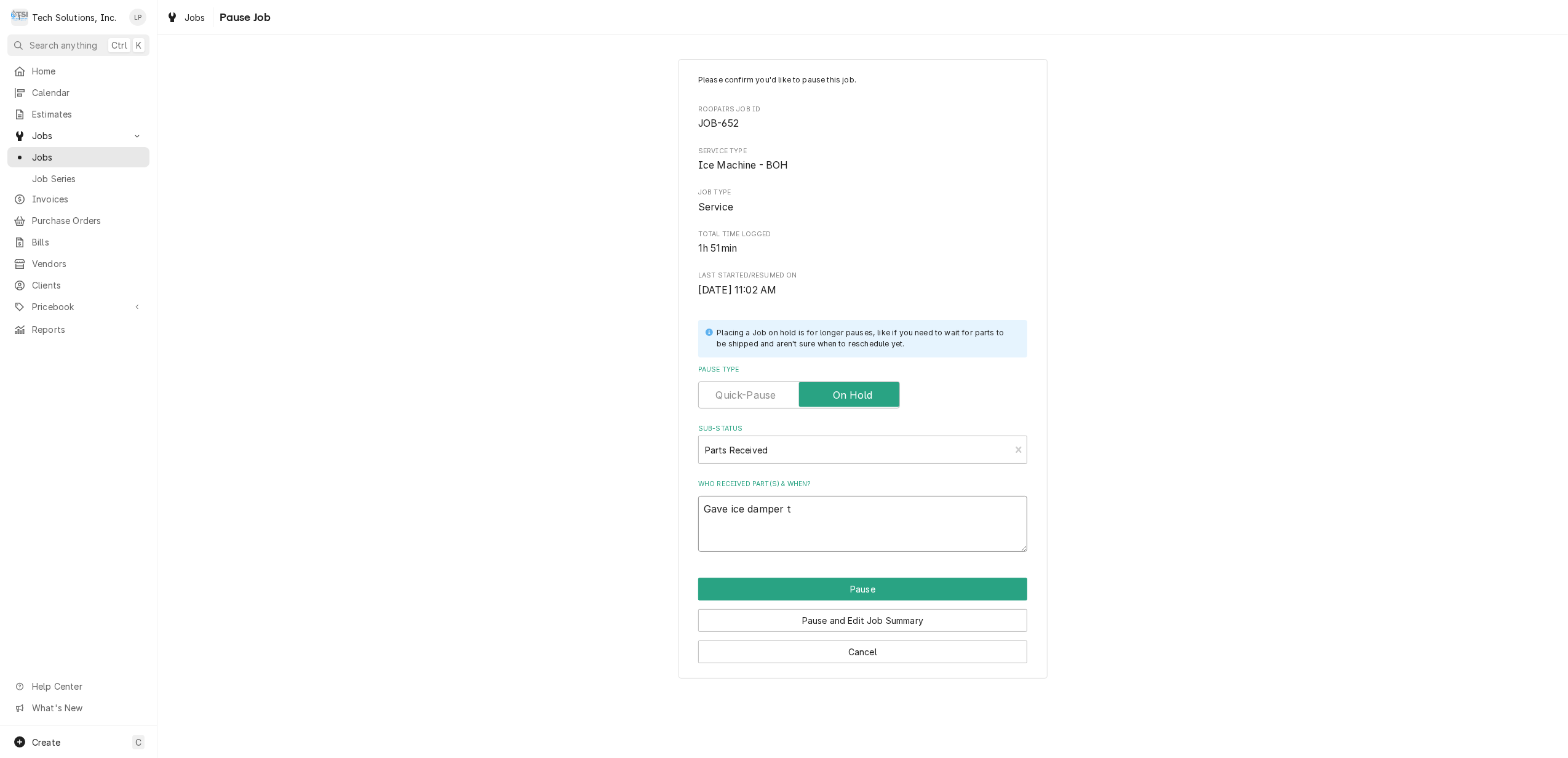
type textarea "Gave ice damper to"
type textarea "x"
type textarea "Gave ice damper to"
type textarea "x"
type textarea "Gave ice damper to J"
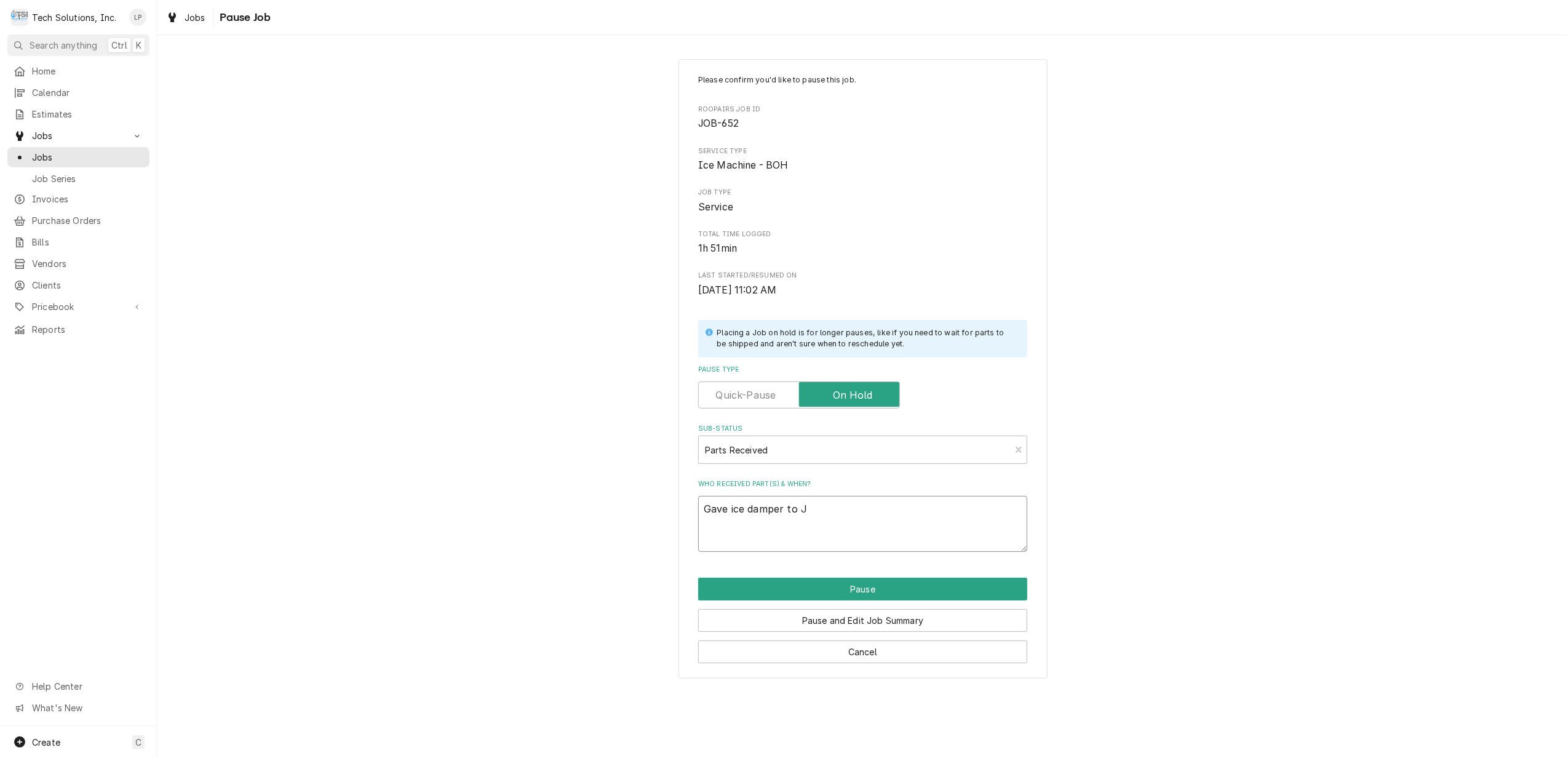
type textarea "x"
type textarea "Gave ice damper to Jo"
type textarea "x"
type textarea "Gave ice damper to Joe"
type textarea "x"
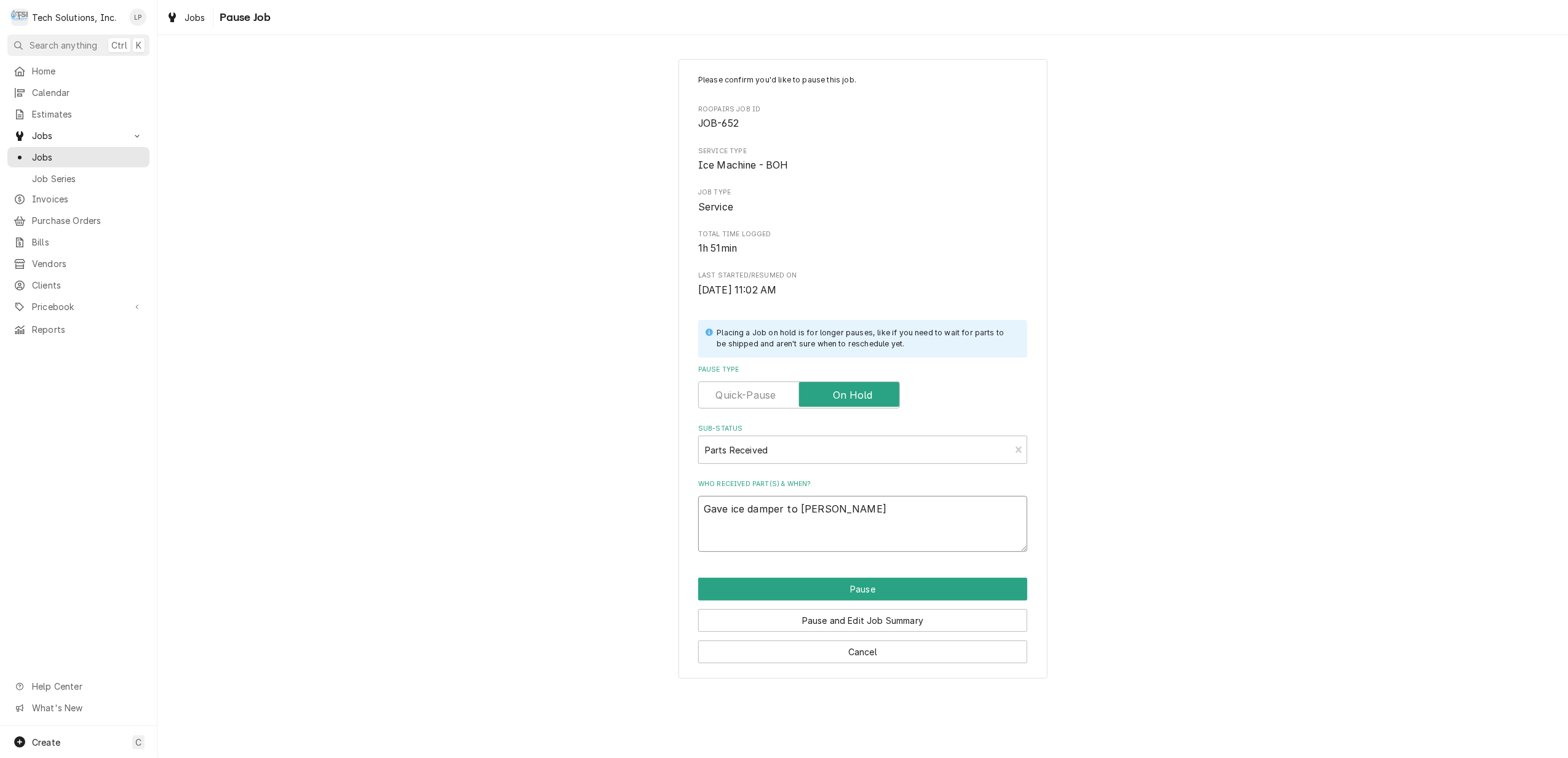
type textarea "Gave ice damper to Joe"
type textarea "x"
type textarea "Gave ice damper to Joe S"
type textarea "x"
type textarea "Gave ice damper to Joe St"
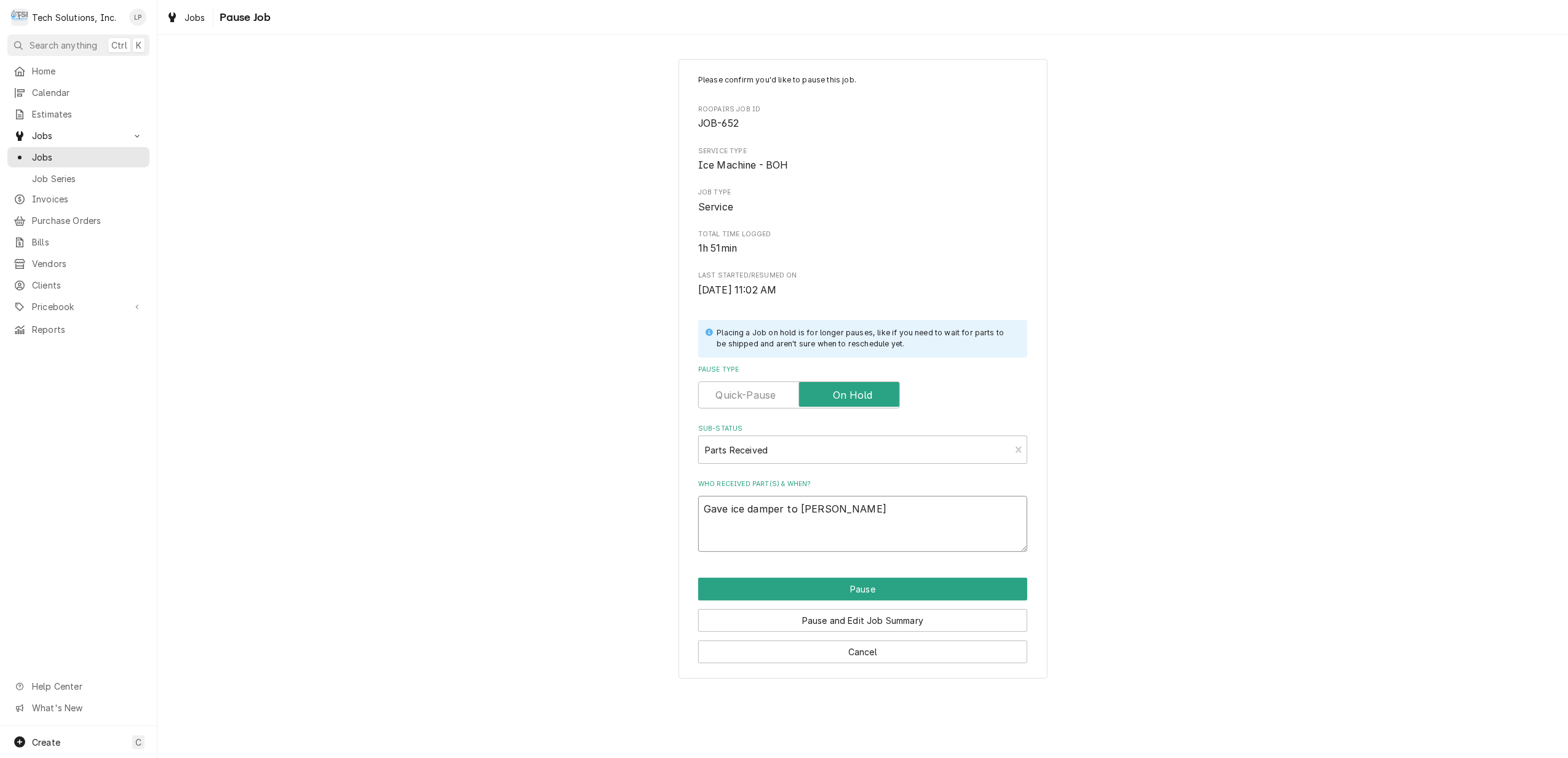
type textarea "x"
type textarea "Gave ice damper to Joe Sta"
type textarea "x"
type textarea "Gave ice damper to Joe Stat"
type textarea "x"
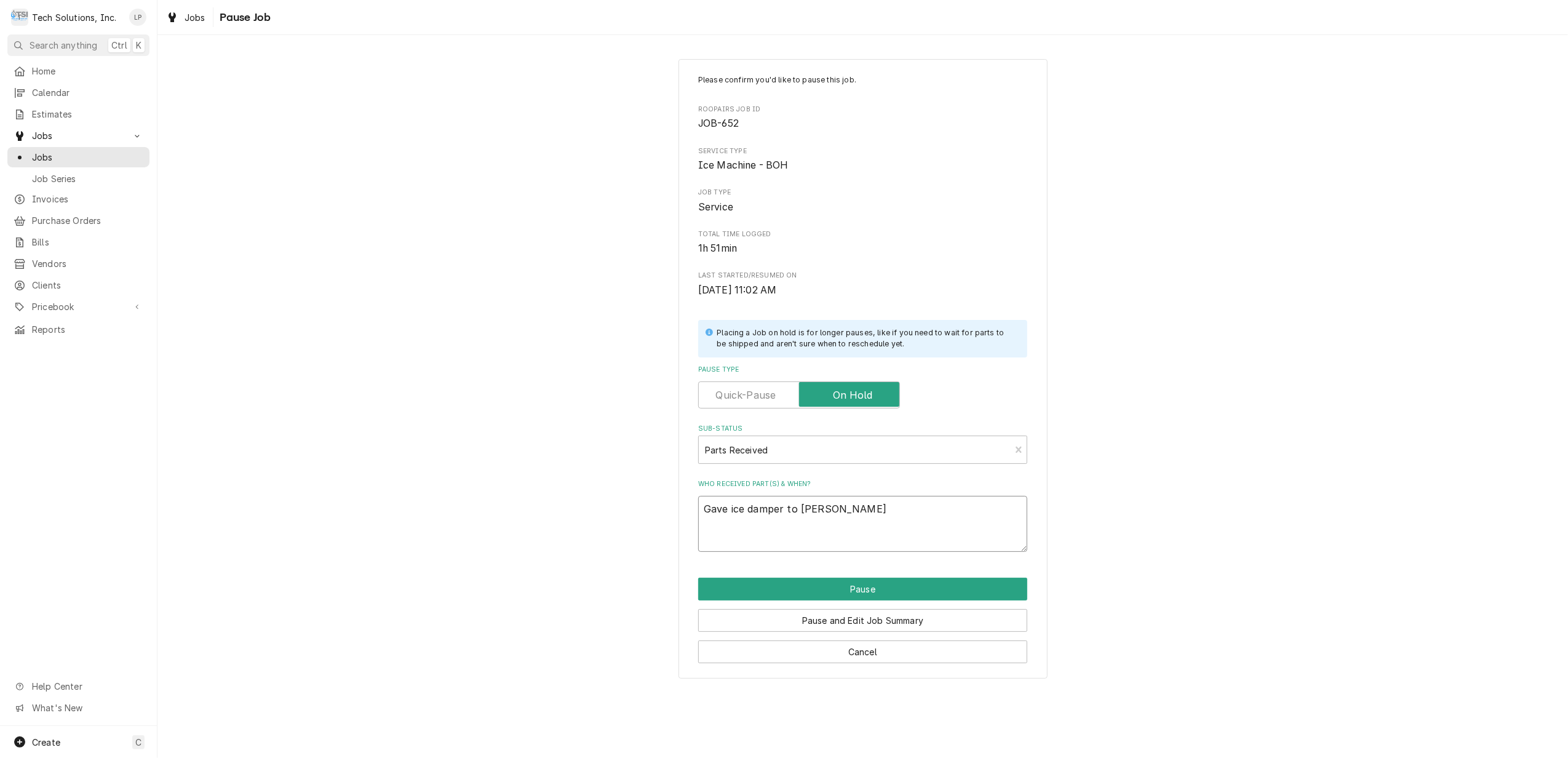
type textarea "Gave ice damper to Joe Stat"
type textarea "x"
type textarea "Gave ice damper to Joe Stat 9"
type textarea "x"
type textarea "Gave ice damper to Joe Stat 9/"
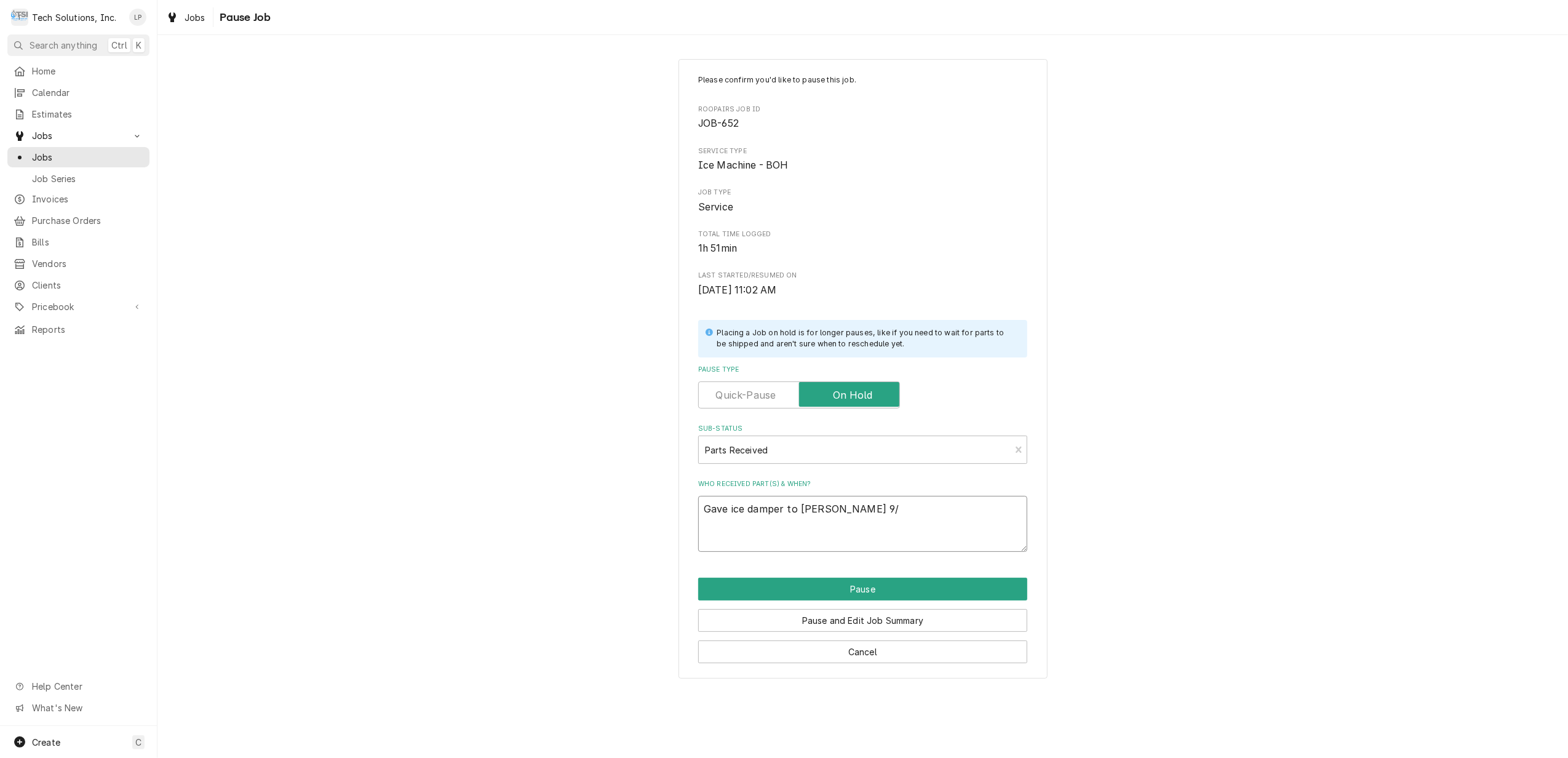
type textarea "x"
type textarea "Gave ice damper to Joe Stat 9/6"
type textarea "x"
type textarea "Gave ice damper to Joe Stat 9/6/"
type textarea "x"
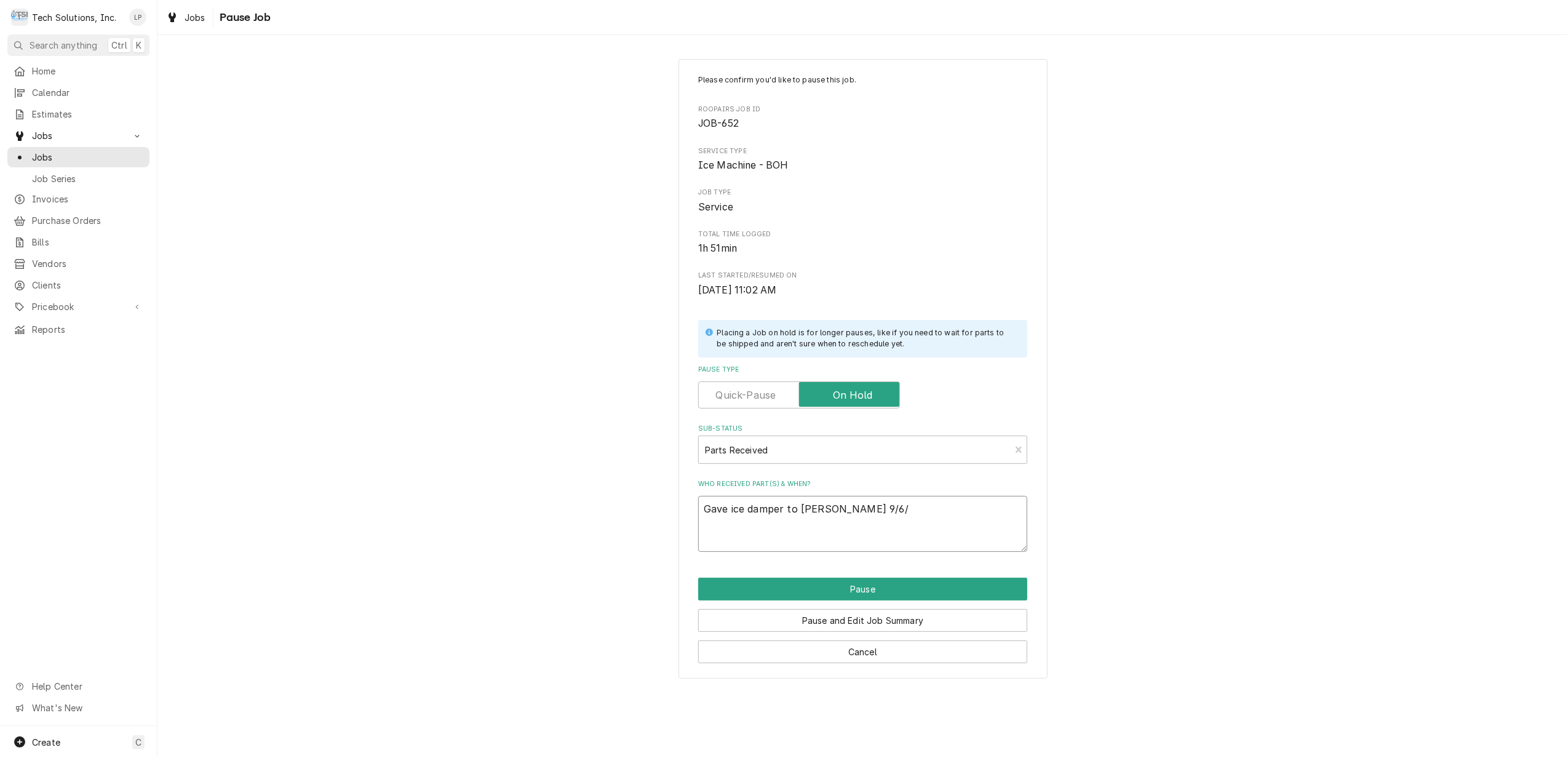
type textarea "Gave ice damper to Joe Stat 9/6/2"
type textarea "x"
type textarea "Gave ice damper to Joe Stat 9/6/25"
type textarea "x"
type textarea "Gave ice damper to [PERSON_NAME] [DATE]."
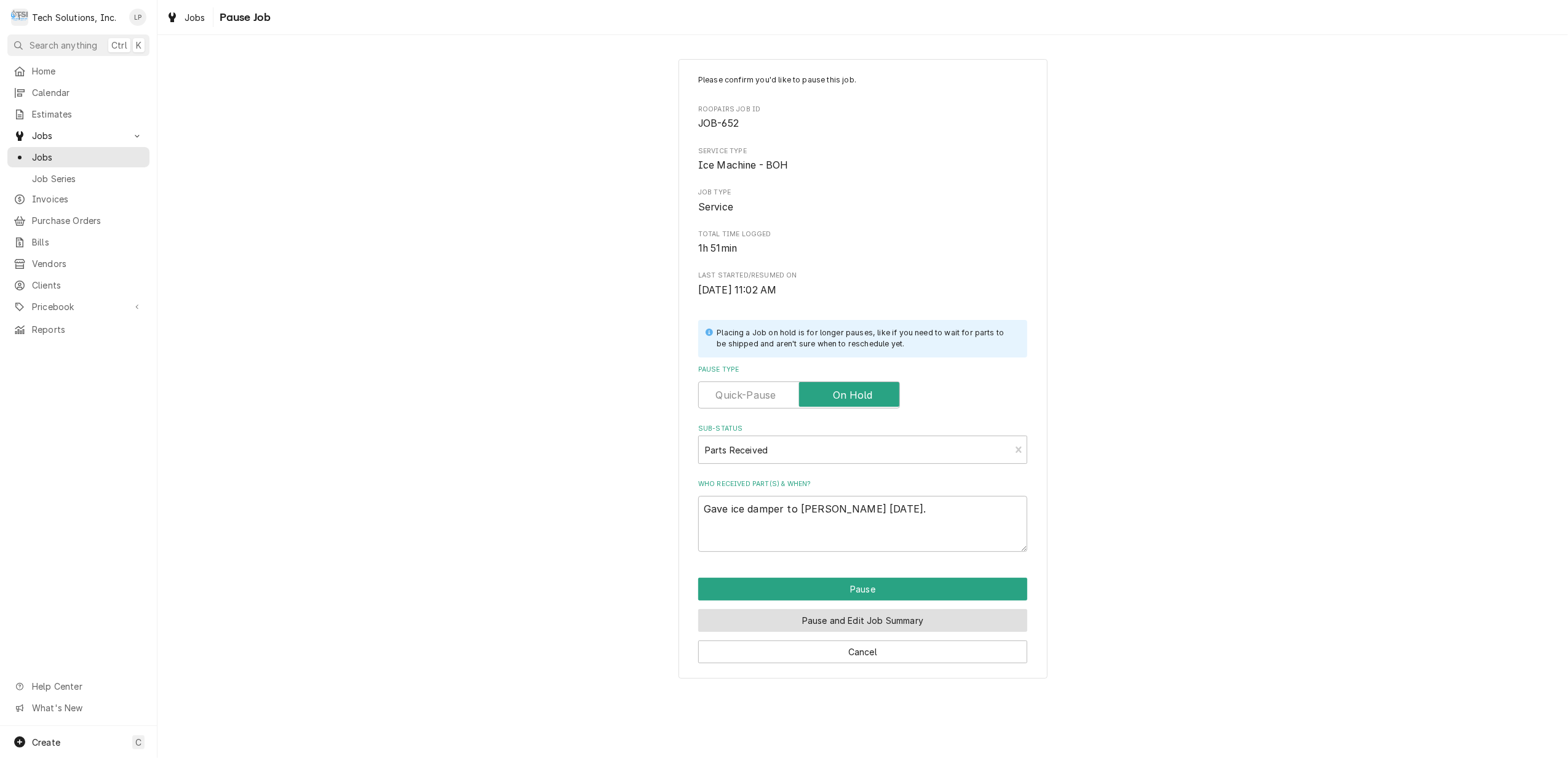
click at [866, 628] on button "Pause and Edit Job Summary" at bounding box center [863, 621] width 329 height 23
type textarea "x"
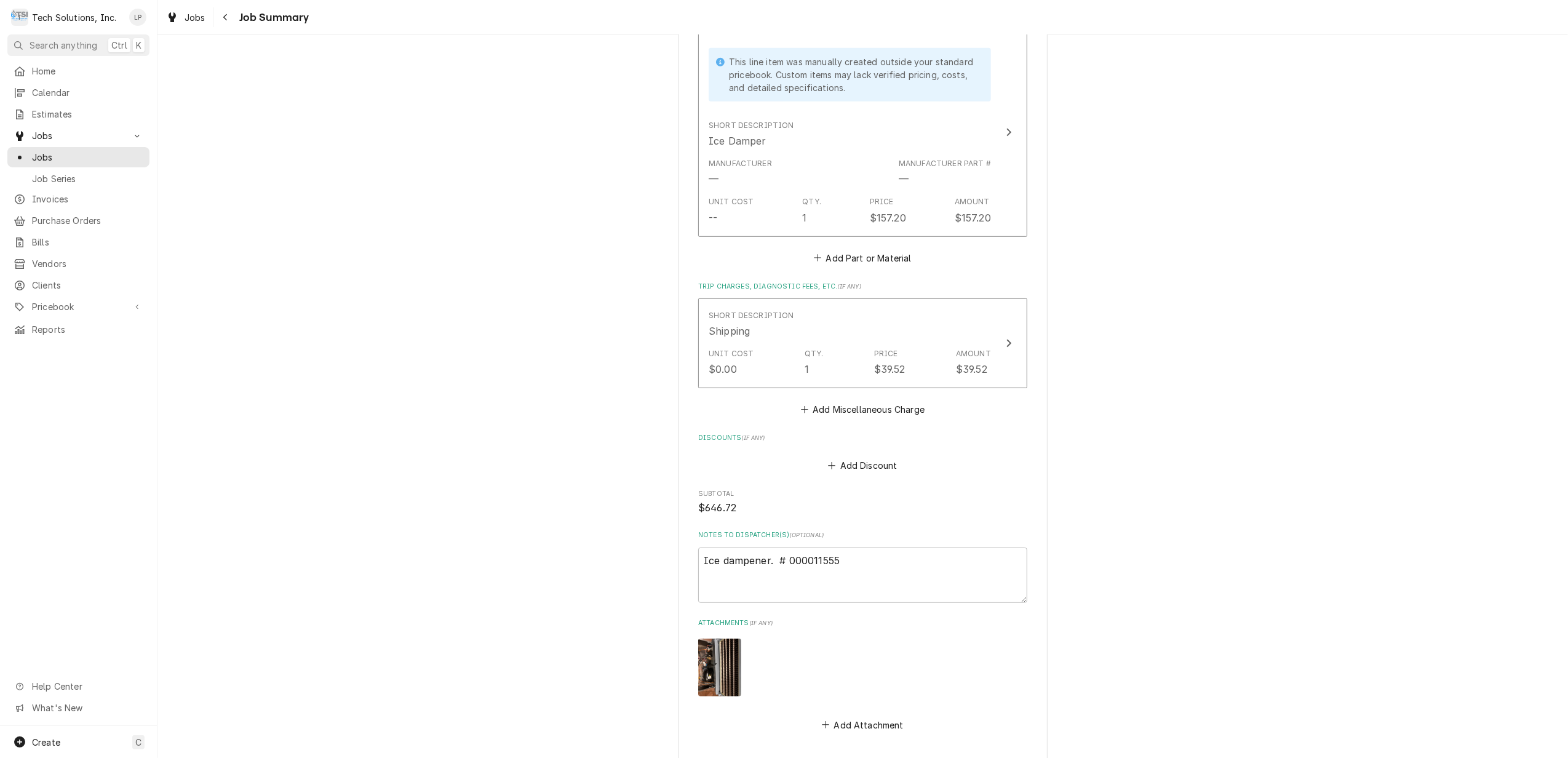
scroll to position [811, 0]
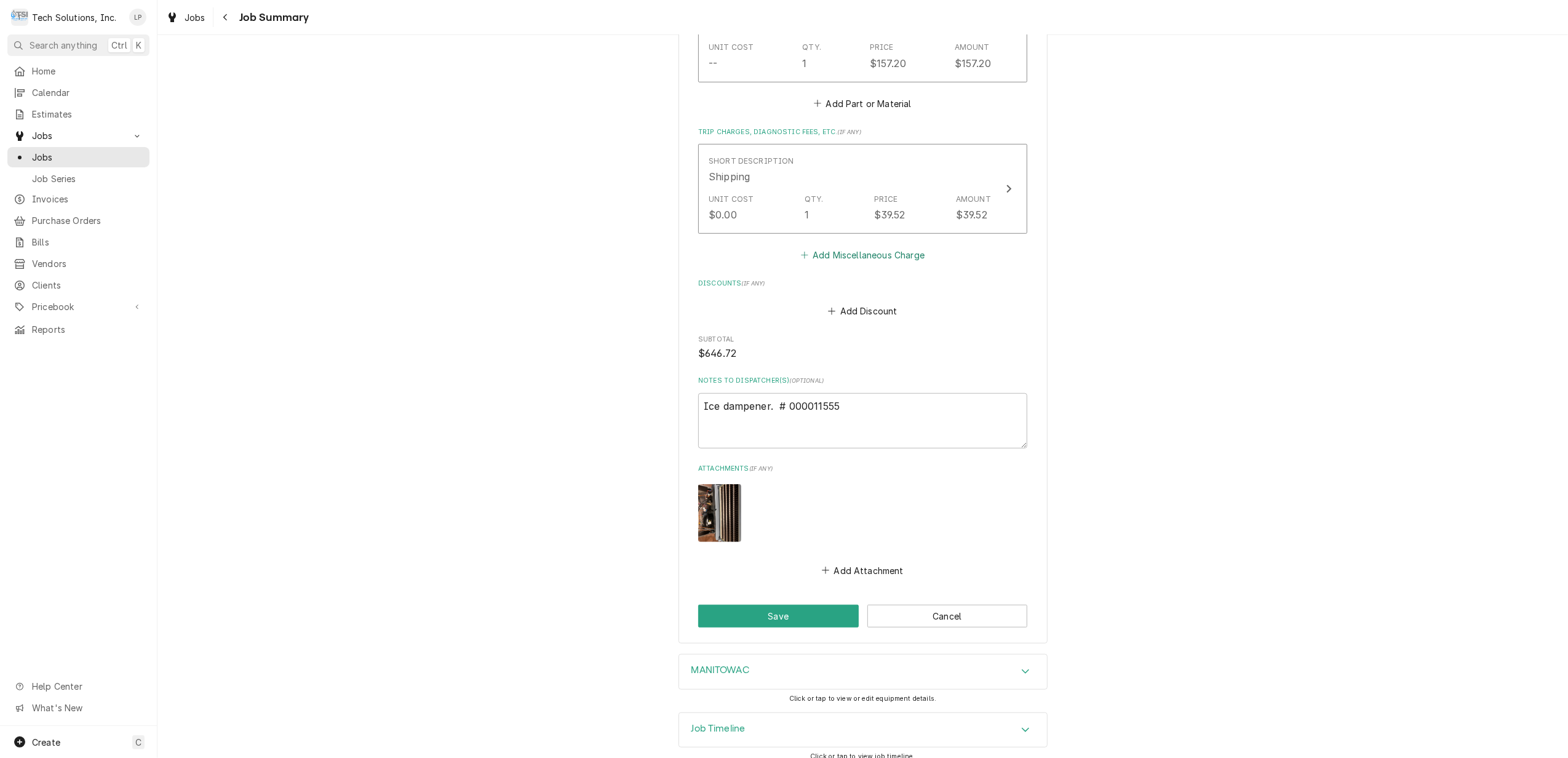
click at [842, 246] on button "Add Miscellaneous Charge" at bounding box center [862, 255] width 128 height 17
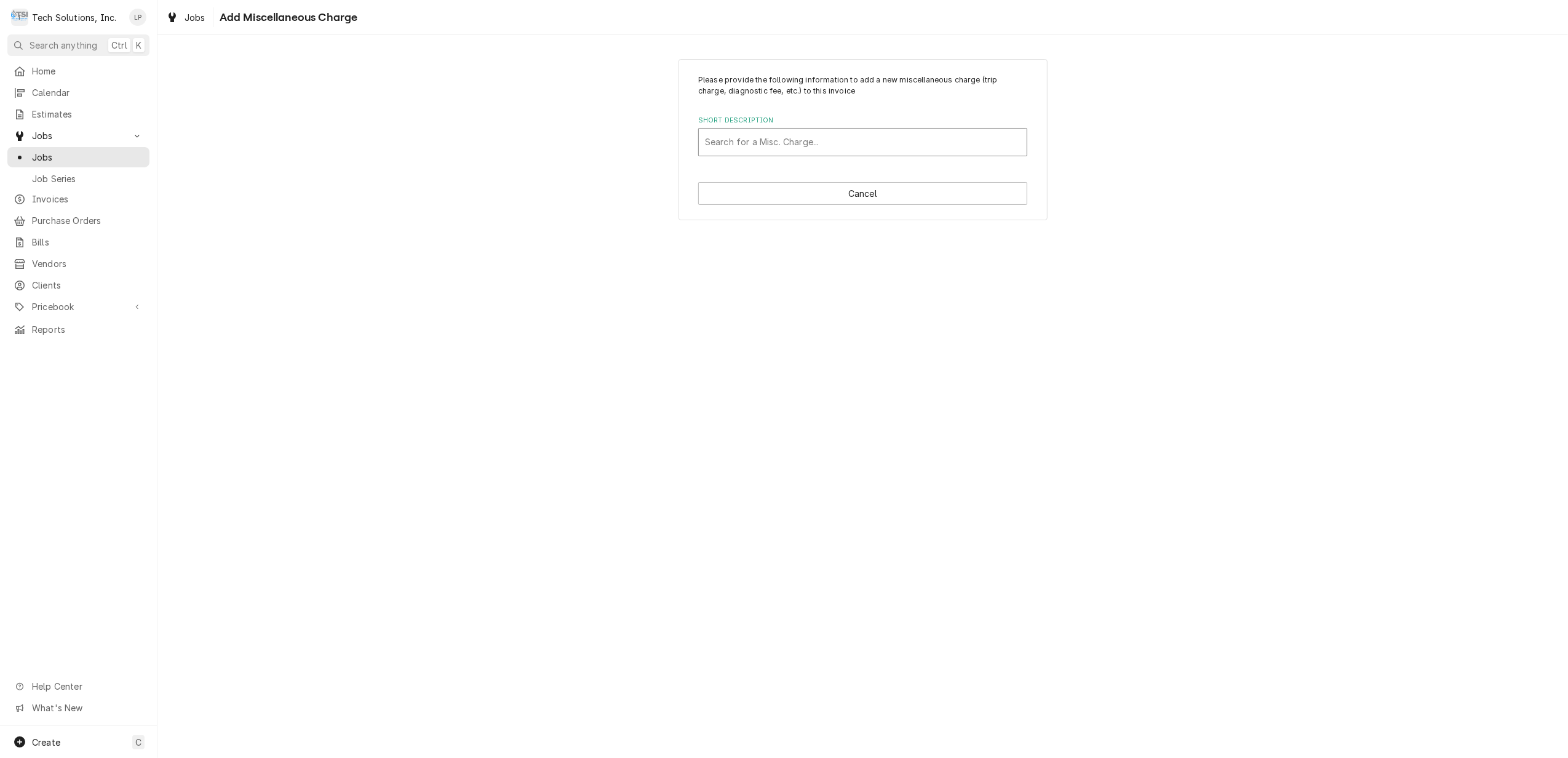
click at [778, 139] on div "Short Description" at bounding box center [863, 142] width 316 height 23
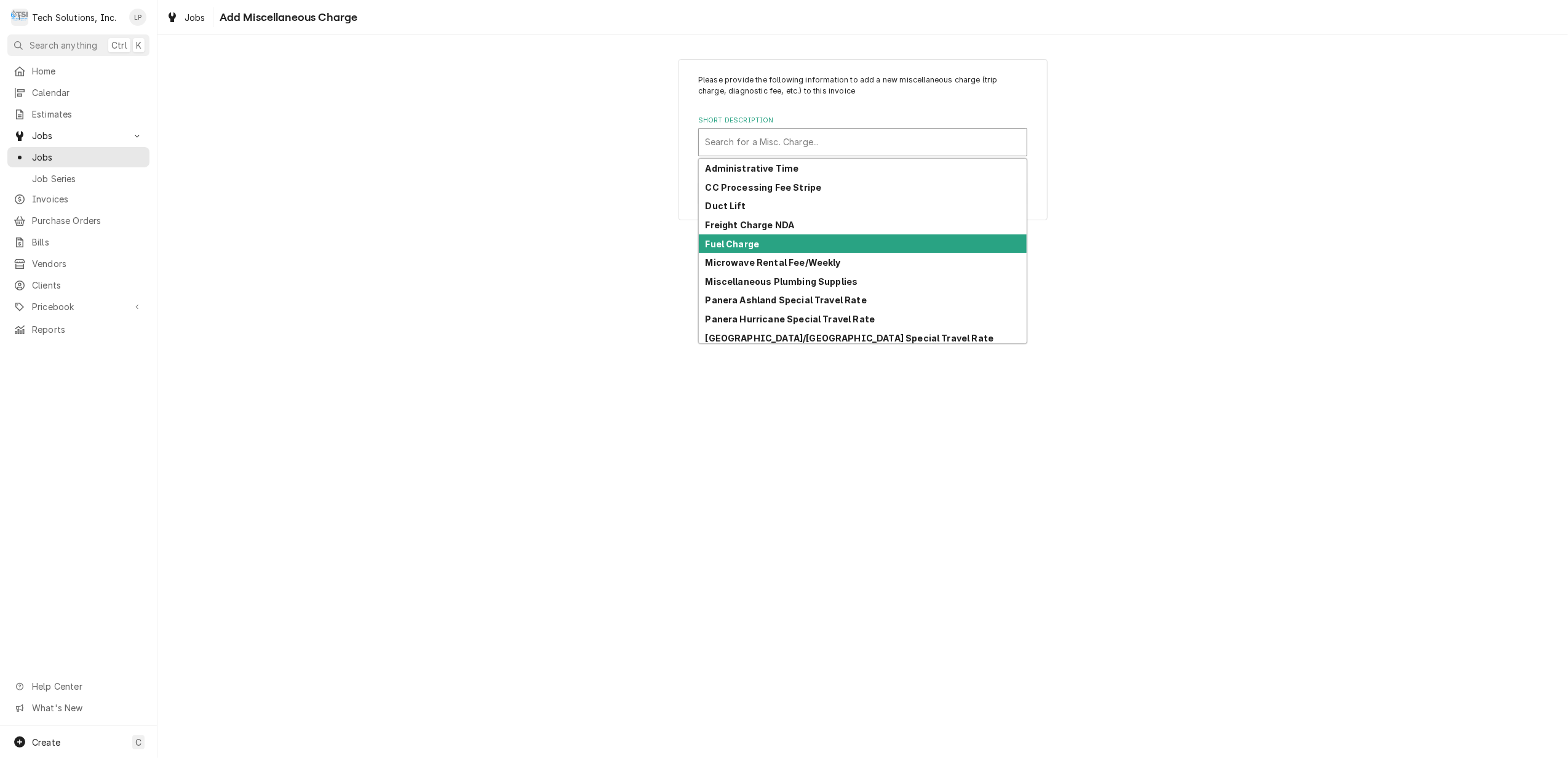
click at [778, 242] on div "Fuel Charge" at bounding box center [862, 244] width 328 height 19
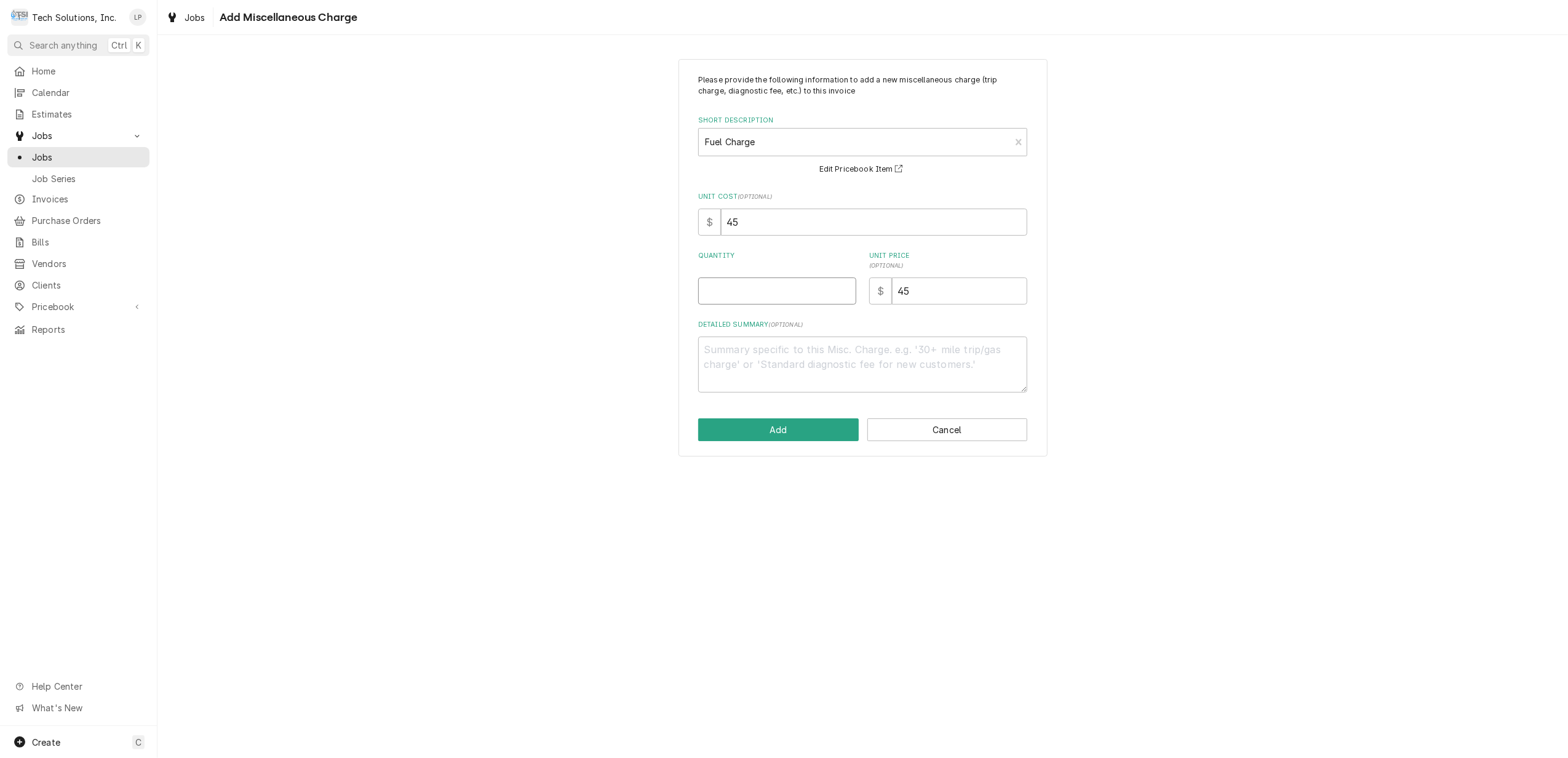
click at [783, 294] on input "Quantity" at bounding box center [777, 291] width 158 height 27
type textarea "x"
type input "2"
click at [841, 319] on div "Please provide the following information to add a new miscellaneous charge (tri…" at bounding box center [863, 233] width 329 height 318
click at [818, 431] on button "Add" at bounding box center [778, 430] width 161 height 23
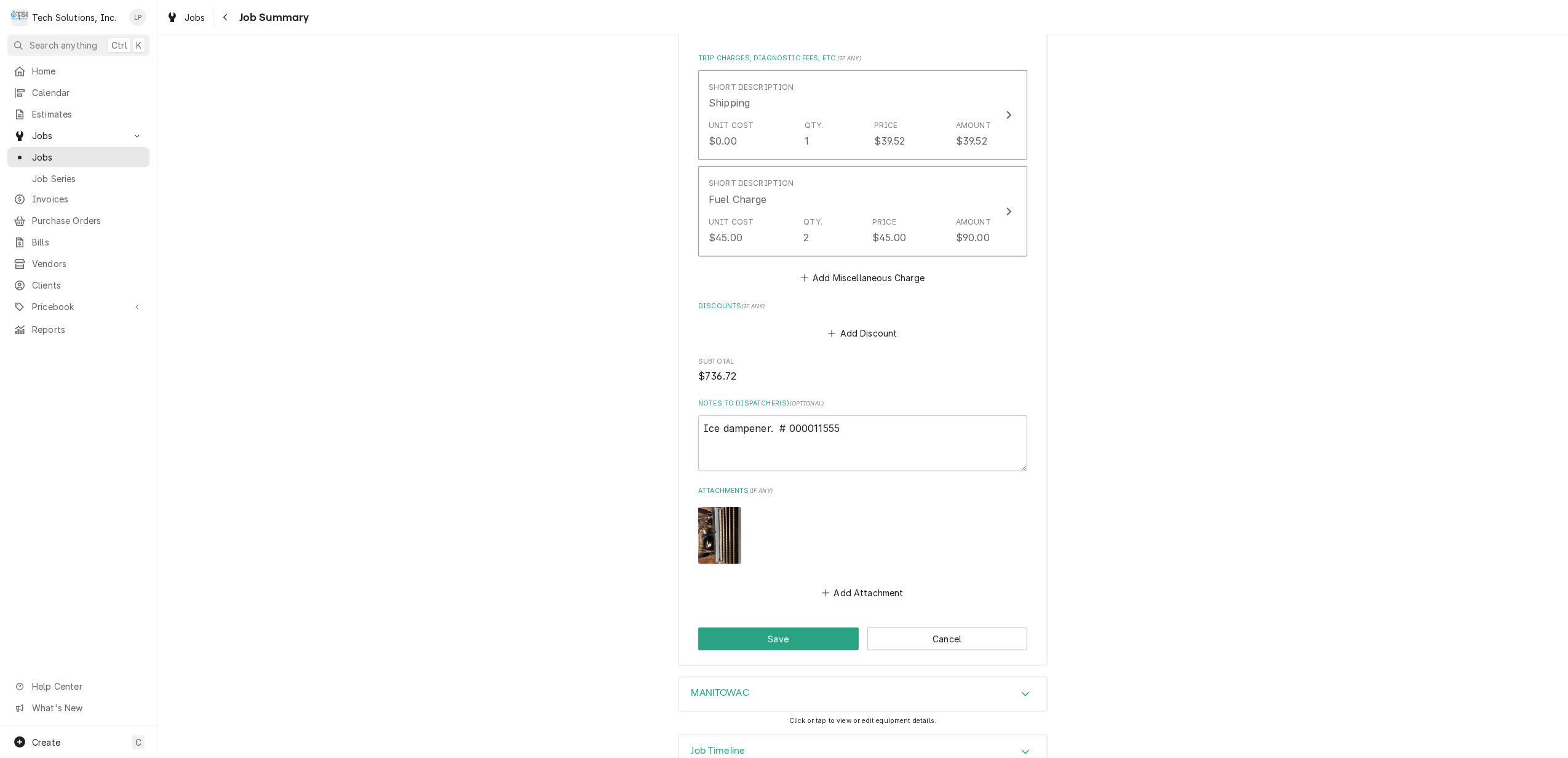
scroll to position [908, 0]
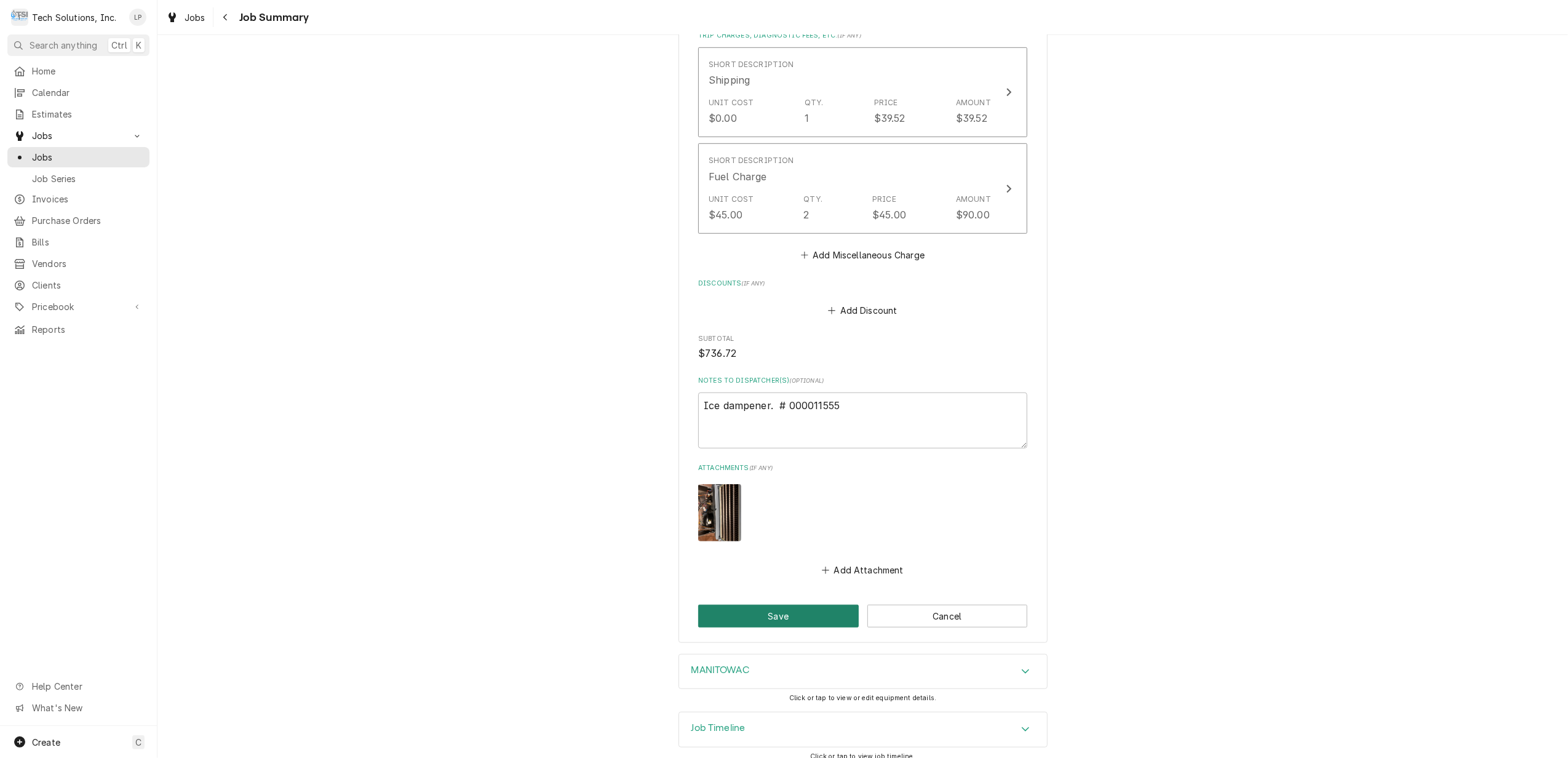
click at [792, 609] on button "Save" at bounding box center [778, 616] width 161 height 23
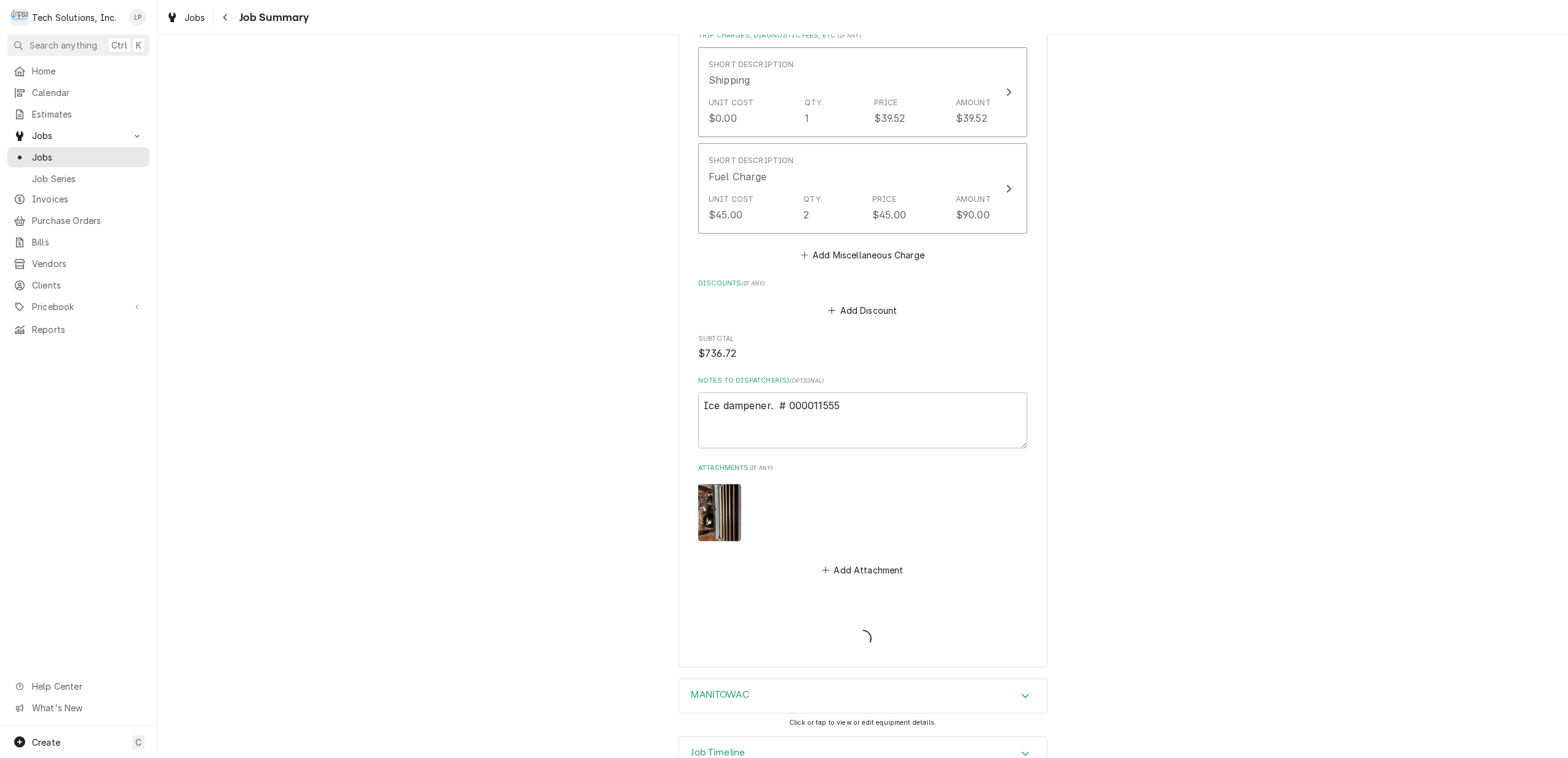
type textarea "x"
